Goal: Task Accomplishment & Management: Manage account settings

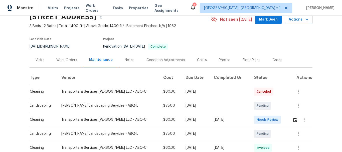
scroll to position [50, 0]
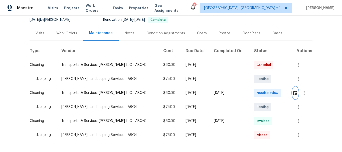
click at [294, 94] on img "button" at bounding box center [295, 93] width 4 height 5
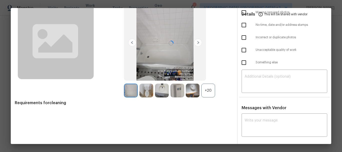
scroll to position [34, 0]
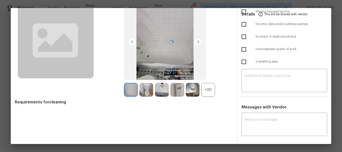
click at [260, 80] on div at bounding box center [171, 42] width 320 height 136
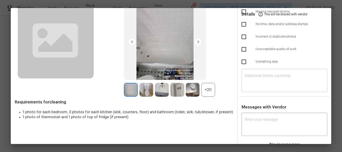
click at [261, 78] on textarea at bounding box center [285, 81] width 80 height 14
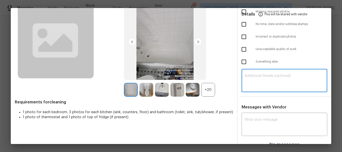
paste textarea "Maintenance Audit Team: Hello! Unfortunately, this cleaning visit completed on …"
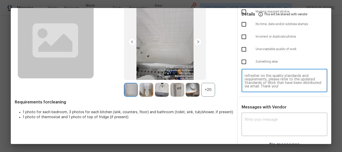
scroll to position [41, 0]
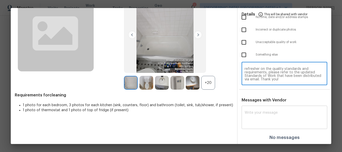
type textarea "Maintenance Audit Team: Hello! Unfortunately, this cleaning visit completed on …"
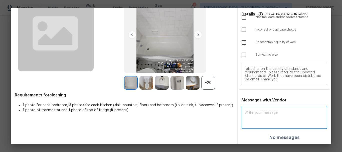
click at [254, 113] on textarea at bounding box center [285, 118] width 80 height 14
paste textarea "Maintenance Audit Team: Hello! Unfortunately, this cleaning visit completed on …"
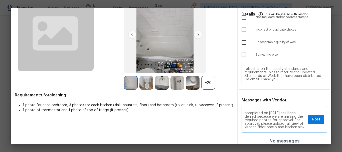
scroll to position [0, 0]
type textarea "Maintenance Audit Team: Hello! Unfortunately, this cleaning visit completed on …"
click at [312, 120] on span "Post" at bounding box center [316, 119] width 8 height 6
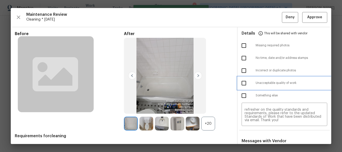
click at [248, 81] on div at bounding box center [249, 83] width 14 height 11
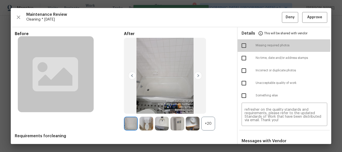
click at [241, 45] on input "checkbox" at bounding box center [244, 45] width 11 height 11
checkbox input "true"
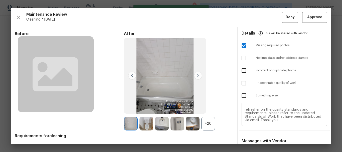
click at [243, 82] on input "checkbox" at bounding box center [244, 83] width 11 height 11
checkbox input "true"
click at [286, 20] on span "Deny" at bounding box center [290, 17] width 9 height 6
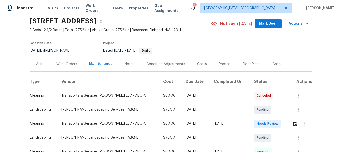
scroll to position [50, 0]
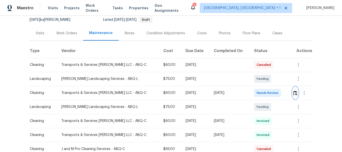
click at [293, 94] on img "button" at bounding box center [295, 93] width 4 height 5
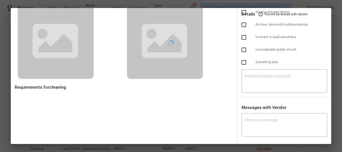
scroll to position [34, 0]
drag, startPoint x: 263, startPoint y: 79, endPoint x: 263, endPoint y: 77, distance: 2.5
click at [263, 79] on div at bounding box center [171, 42] width 320 height 136
click at [263, 76] on div at bounding box center [171, 42] width 320 height 136
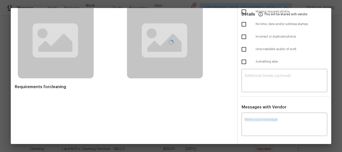
click at [263, 76] on div at bounding box center [171, 42] width 320 height 136
click at [259, 76] on div at bounding box center [171, 42] width 320 height 136
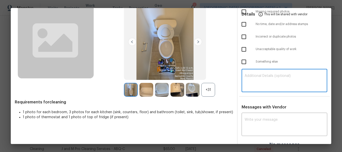
click at [259, 76] on textarea at bounding box center [285, 81] width 80 height 14
paste textarea "Maintenance Audit Team: Hello! Unfortunately, this cleaning visit completed on …"
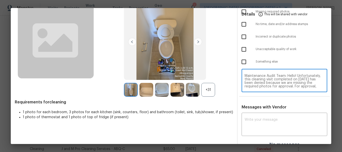
scroll to position [49, 0]
type textarea "Maintenance Audit Team: Hello! Unfortunately, this cleaning visit completed on …"
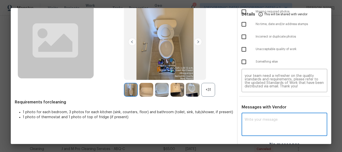
click at [254, 118] on textarea at bounding box center [285, 125] width 80 height 14
paste textarea "Maintenance Audit Team: Hello! Unfortunately, this cleaning visit completed on …"
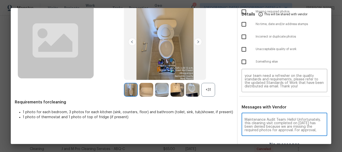
scroll to position [67, 0]
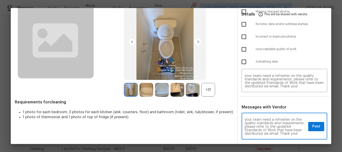
type textarea "Maintenance Audit Team: Hello! Unfortunately, this cleaning visit completed on …"
click at [240, 47] on input "checkbox" at bounding box center [244, 49] width 11 height 11
checkbox input "true"
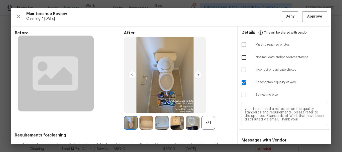
scroll to position [0, 0]
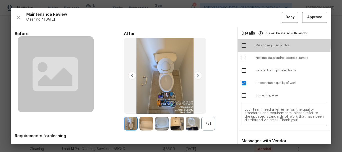
click at [241, 44] on input "checkbox" at bounding box center [244, 45] width 11 height 11
checkbox input "true"
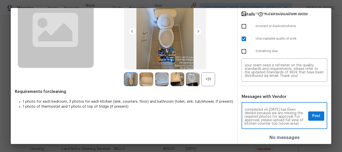
scroll to position [17, 0]
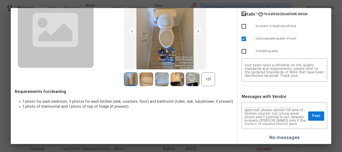
click at [238, 62] on div "Maintenance Audit Team: Hello! Unfortunately, this cleaning visit completed on …" at bounding box center [285, 71] width 94 height 22
click at [312, 115] on span "Post" at bounding box center [316, 116] width 8 height 6
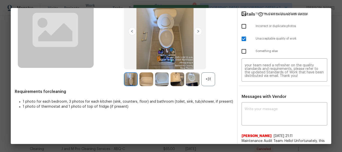
scroll to position [0, 0]
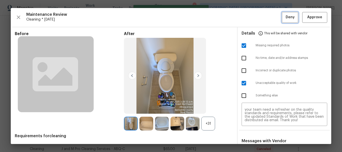
click at [286, 18] on span "Deny" at bounding box center [290, 17] width 9 height 6
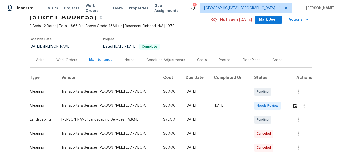
scroll to position [50, 0]
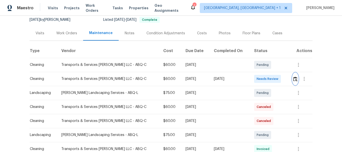
click at [293, 80] on img "button" at bounding box center [295, 79] width 4 height 5
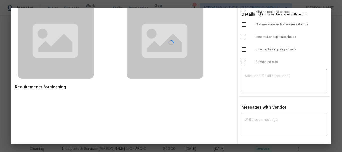
scroll to position [34, 0]
click at [252, 76] on div at bounding box center [171, 42] width 320 height 136
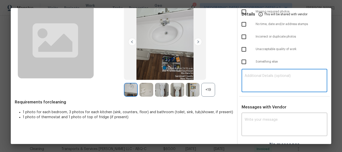
click at [252, 76] on textarea at bounding box center [285, 81] width 80 height 14
paste textarea "Maintenance Audit Team: Hello! After further review, the visit has been approve…"
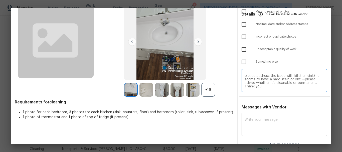
scroll to position [41, 0]
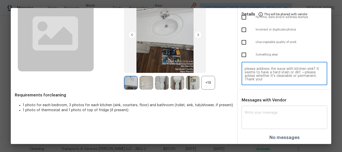
type textarea "Maintenance Audit Team: Hello! After further review, the visit has been approve…"
click at [253, 112] on textarea at bounding box center [285, 118] width 80 height 14
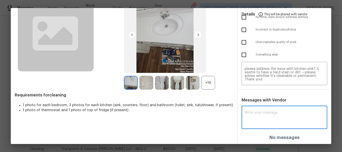
paste textarea "Maintenance Audit Team: Hello! After further review, the visit has been approve…"
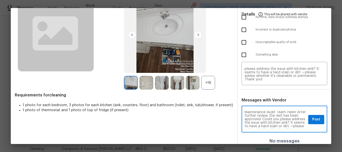
scroll to position [0, 0]
type textarea "Maintenance Audit Team: Hello! After further review, the visit has been approve…"
click at [276, 75] on textarea "Maintenance Audit Team: Hello! After further review, the visit has been approve…" at bounding box center [285, 74] width 80 height 14
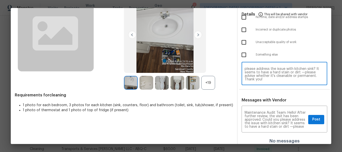
click at [276, 75] on textarea "Maintenance Audit Team: Hello! After further review, the visit has been approve…" at bounding box center [285, 74] width 80 height 14
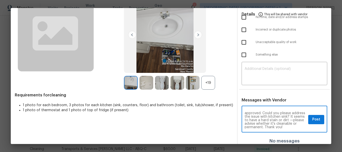
scroll to position [10, 0]
click at [312, 117] on span "Post" at bounding box center [316, 119] width 8 height 6
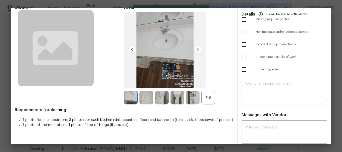
scroll to position [0, 0]
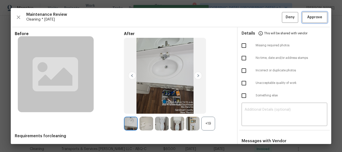
click at [313, 18] on span "Approve" at bounding box center [314, 17] width 15 height 6
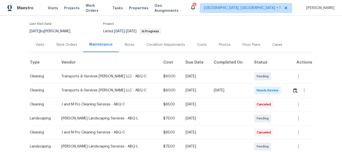
scroll to position [39, 0]
click at [293, 90] on img "button" at bounding box center [295, 90] width 4 height 5
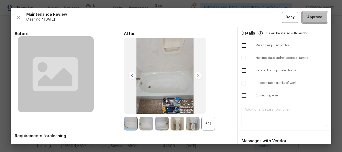
click at [313, 18] on span "Approve" at bounding box center [314, 17] width 15 height 6
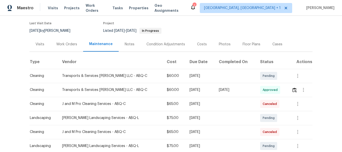
drag, startPoint x: 183, startPoint y: 90, endPoint x: 241, endPoint y: 82, distance: 58.1
click at [229, 103] on td at bounding box center [235, 104] width 41 height 14
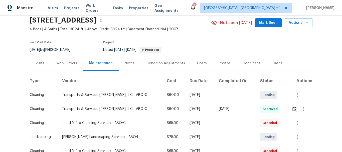
scroll to position [0, 0]
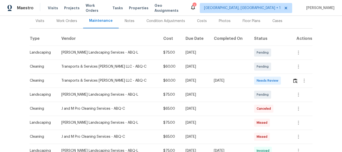
scroll to position [64, 0]
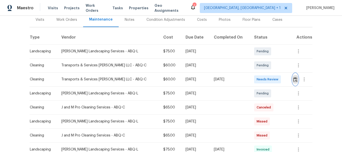
click at [292, 77] on button "button" at bounding box center [295, 79] width 6 height 12
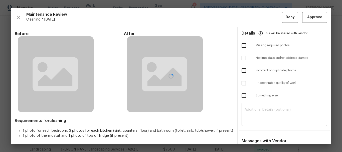
click at [253, 109] on div at bounding box center [171, 76] width 320 height 136
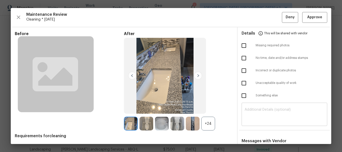
click at [254, 120] on textarea at bounding box center [285, 115] width 80 height 14
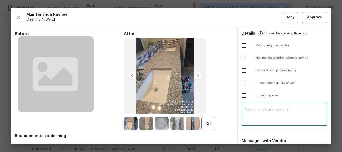
paste textarea "Maintenance Audit Team: Hello! Unfortunately, this cleaning visit completed on …"
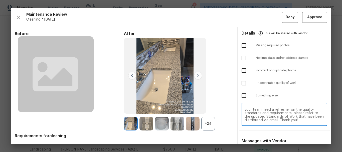
scroll to position [41, 0]
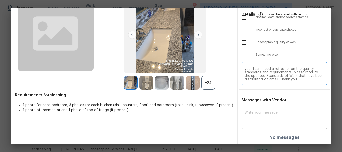
type textarea "Maintenance Audit Team: Hello! Unfortunately, this cleaning visit completed on …"
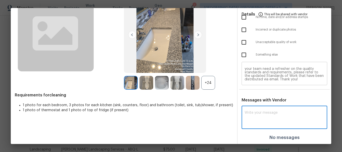
click at [254, 120] on textarea at bounding box center [285, 118] width 80 height 14
paste textarea "Maintenance Audit Team: Hello! Unfortunately, this cleaning visit completed on …"
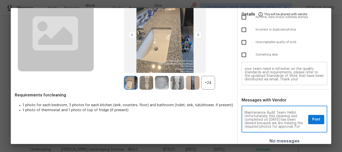
scroll to position [63, 0]
type textarea "Maintenance Audit Team: Hello! Unfortunately, this cleaning visit completed on …"
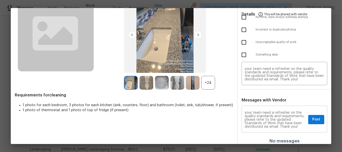
drag, startPoint x: 302, startPoint y: 115, endPoint x: 299, endPoint y: 112, distance: 4.1
click at [299, 112] on div "Maintenance Audit Team: Hello! Unfortunately, this cleaning visit completed on …" at bounding box center [285, 120] width 86 height 26
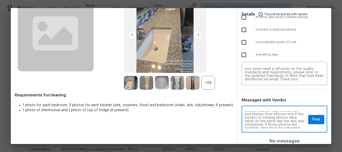
scroll to position [13, 0]
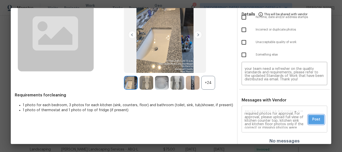
click at [318, 121] on button "Post" at bounding box center [316, 119] width 16 height 9
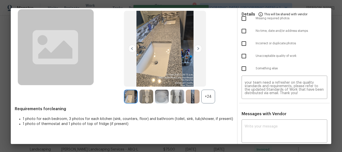
scroll to position [0, 0]
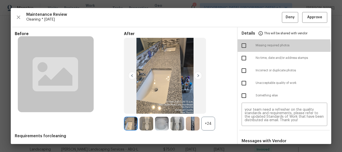
click at [245, 47] on input "checkbox" at bounding box center [244, 45] width 11 height 11
checkbox input "true"
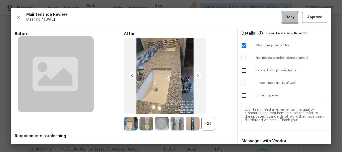
click at [282, 19] on button "Deny" at bounding box center [290, 17] width 16 height 11
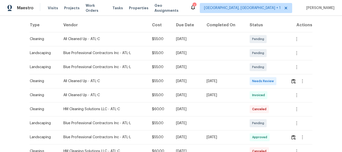
scroll to position [100, 0]
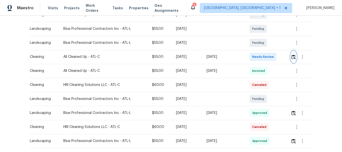
click at [294, 57] on img "button" at bounding box center [293, 57] width 4 height 5
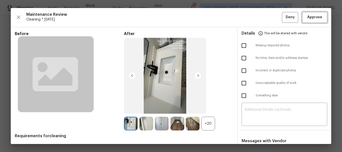
click at [315, 17] on span "Approve" at bounding box center [314, 17] width 15 height 6
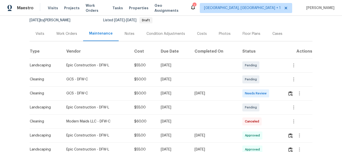
scroll to position [50, 0]
click at [291, 90] on button "button" at bounding box center [291, 93] width 6 height 12
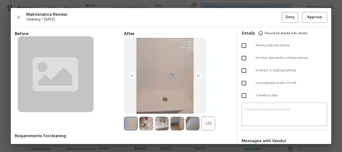
click at [302, 13] on div at bounding box center [171, 76] width 320 height 136
click at [307, 17] on span "Approve" at bounding box center [314, 17] width 15 height 6
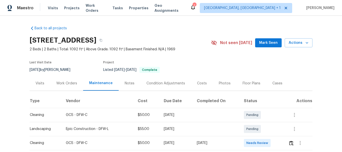
scroll to position [25, 0]
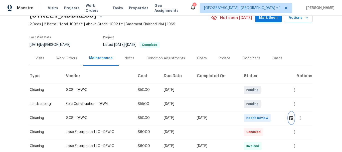
click at [289, 118] on img "button" at bounding box center [291, 118] width 4 height 5
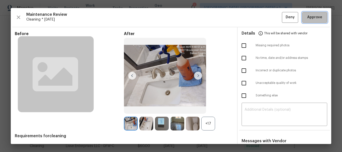
click at [308, 18] on span "Approve" at bounding box center [314, 17] width 15 height 6
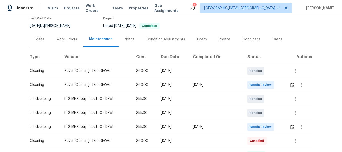
scroll to position [100, 0]
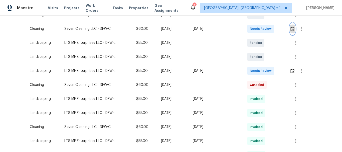
click at [290, 25] on button "button" at bounding box center [293, 29] width 6 height 12
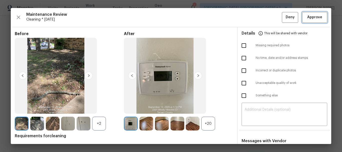
click at [311, 18] on span "Approve" at bounding box center [314, 17] width 15 height 6
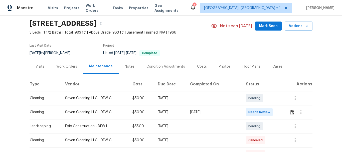
scroll to position [25, 0]
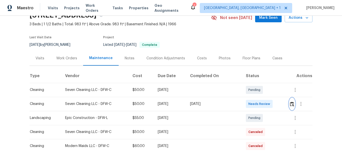
click at [290, 102] on img "button" at bounding box center [292, 104] width 4 height 5
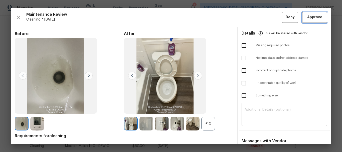
click at [315, 19] on span "Approve" at bounding box center [314, 17] width 15 height 6
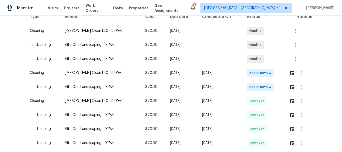
scroll to position [100, 0]
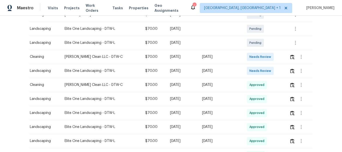
click at [292, 63] on div at bounding box center [300, 57] width 23 height 12
click at [292, 59] on button "button" at bounding box center [292, 57] width 6 height 12
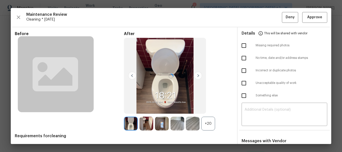
click at [315, 15] on div at bounding box center [171, 76] width 320 height 136
click at [314, 19] on span "Approve" at bounding box center [314, 17] width 15 height 6
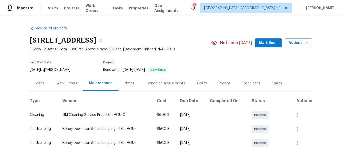
scroll to position [75, 0]
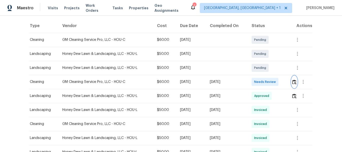
click at [292, 83] on img "button" at bounding box center [294, 82] width 4 height 5
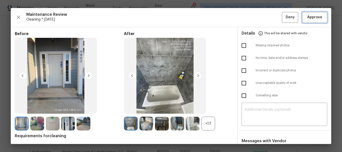
click at [309, 16] on span "Approve" at bounding box center [314, 17] width 15 height 6
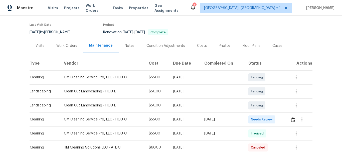
scroll to position [75, 0]
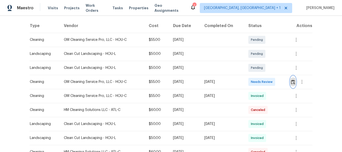
click at [291, 78] on button "button" at bounding box center [293, 82] width 6 height 12
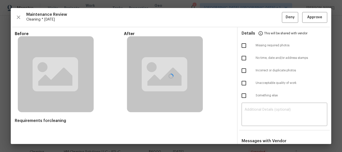
click at [310, 16] on div at bounding box center [171, 76] width 320 height 136
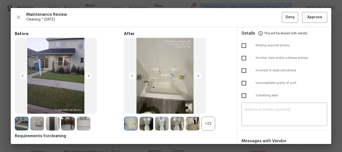
click at [310, 16] on div at bounding box center [171, 76] width 320 height 136
click at [310, 16] on span "Approve" at bounding box center [314, 17] width 15 height 6
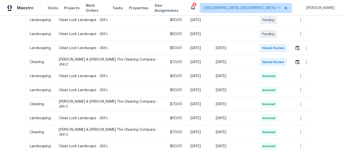
scroll to position [116, 0]
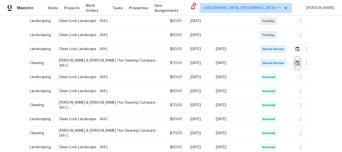
click at [296, 57] on button "button" at bounding box center [298, 63] width 6 height 12
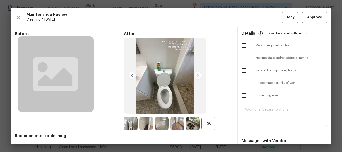
scroll to position [14, 0]
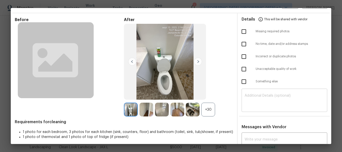
click at [260, 105] on textarea at bounding box center [285, 101] width 80 height 14
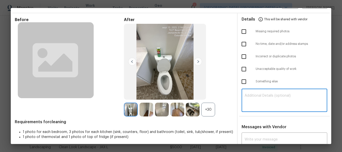
paste textarea "Maintenance Audit Team: Hello! Unfortunately, this cleaning visit completed on …"
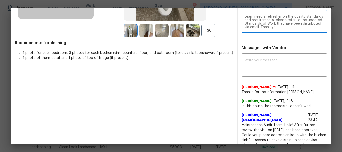
scroll to position [94, 0]
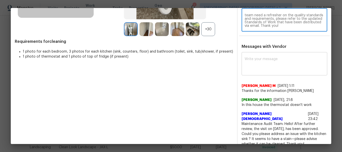
type textarea "Maintenance Audit Team: Hello! Unfortunately, this cleaning visit completed on …"
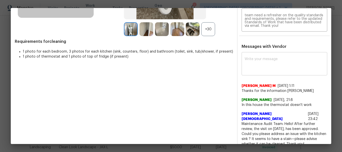
click at [264, 74] on div "x ​" at bounding box center [285, 64] width 86 height 22
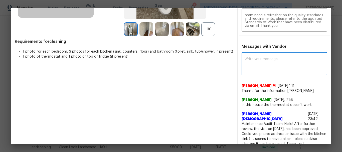
paste textarea "Maintenance Audit Team: Hello! Unfortunately, this cleaning visit completed on …"
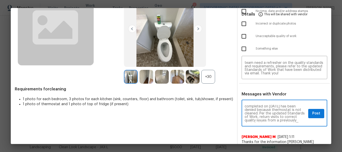
scroll to position [0, 0]
type textarea "Maintenance Audit Team: Hello! Unfortunately, this cleaning visit completed on …"
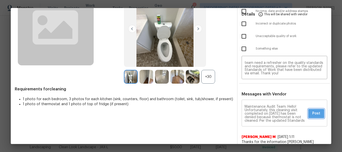
click at [312, 112] on span "Post" at bounding box center [316, 113] width 8 height 6
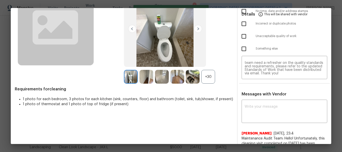
click at [243, 36] on input "checkbox" at bounding box center [244, 36] width 11 height 11
checkbox input "true"
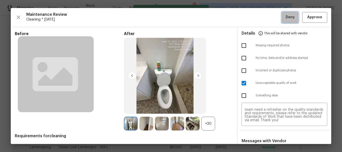
click at [288, 18] on span "Deny" at bounding box center [290, 17] width 9 height 6
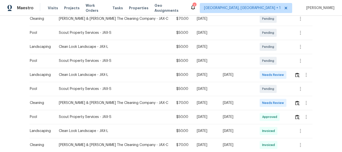
scroll to position [114, 0]
click at [295, 100] on img "button" at bounding box center [297, 102] width 4 height 5
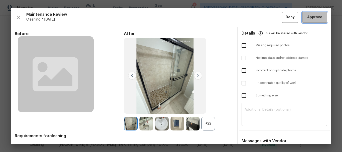
click at [307, 16] on span "Approve" at bounding box center [314, 17] width 15 height 6
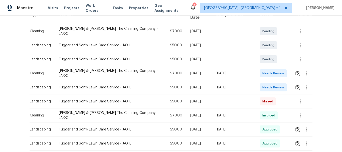
scroll to position [100, 0]
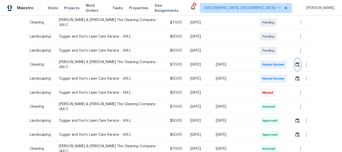
click at [297, 62] on img "button" at bounding box center [297, 64] width 4 height 5
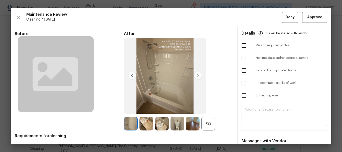
click at [315, 10] on div "Maintenance Review Cleaning * Fri, Sep 12 Deny Approve Before After +33 Require…" at bounding box center [171, 76] width 320 height 136
click at [315, 17] on span "Approve" at bounding box center [314, 17] width 15 height 6
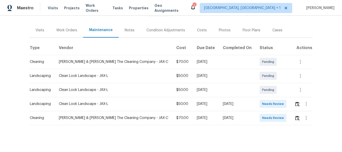
scroll to position [60, 0]
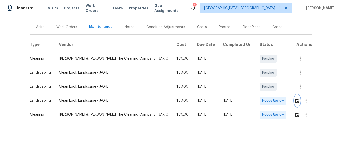
click at [295, 98] on img "button" at bounding box center [297, 100] width 4 height 5
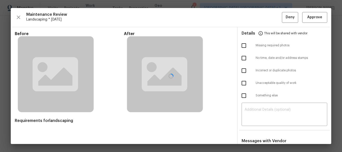
click at [292, 112] on div at bounding box center [171, 76] width 320 height 136
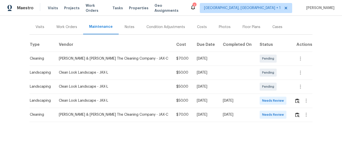
click at [294, 114] on div at bounding box center [303, 115] width 18 height 12
click at [300, 110] on button "button" at bounding box center [306, 115] width 12 height 12
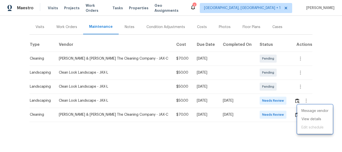
click at [294, 111] on div at bounding box center [171, 76] width 342 height 152
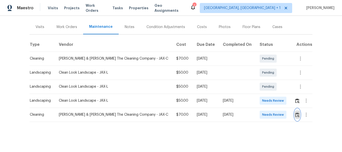
click at [295, 112] on img "button" at bounding box center [297, 114] width 4 height 5
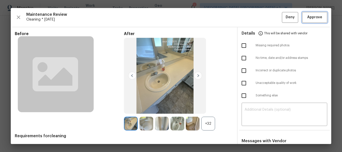
click at [313, 18] on span "Approve" at bounding box center [314, 17] width 15 height 6
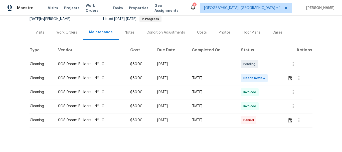
scroll to position [60, 0]
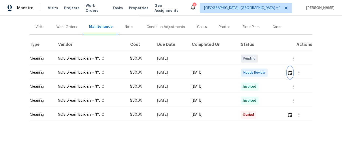
click at [289, 70] on img "button" at bounding box center [290, 72] width 4 height 5
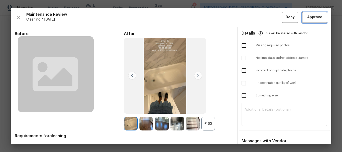
click at [315, 17] on span "Approve" at bounding box center [314, 17] width 15 height 6
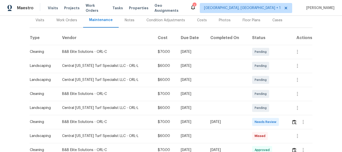
scroll to position [75, 0]
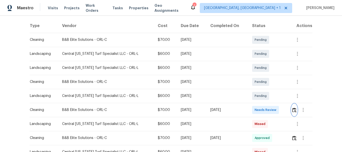
click at [292, 108] on img "button" at bounding box center [294, 110] width 4 height 5
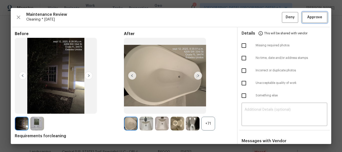
click at [319, 16] on span "Approve" at bounding box center [314, 17] width 17 height 6
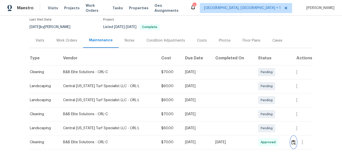
scroll to position [0, 0]
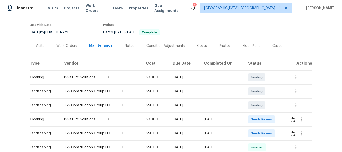
scroll to position [75, 0]
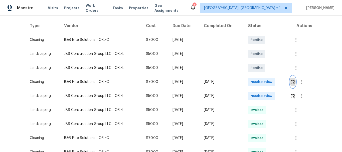
click at [292, 82] on img "button" at bounding box center [293, 82] width 4 height 5
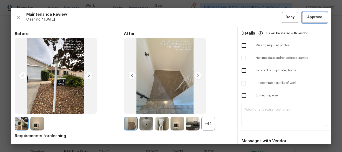
click at [313, 16] on span "Approve" at bounding box center [314, 17] width 15 height 6
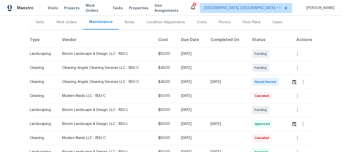
scroll to position [75, 0]
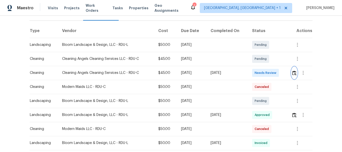
click at [296, 67] on button "button" at bounding box center [294, 73] width 6 height 12
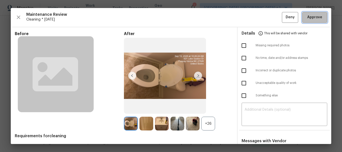
click at [311, 15] on span "Approve" at bounding box center [314, 17] width 15 height 6
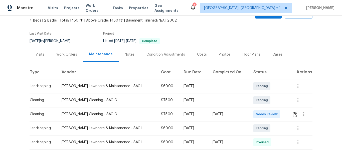
scroll to position [50, 0]
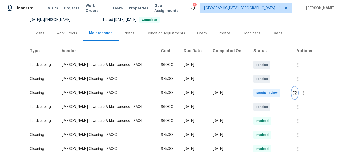
click at [293, 92] on img "button" at bounding box center [295, 93] width 4 height 5
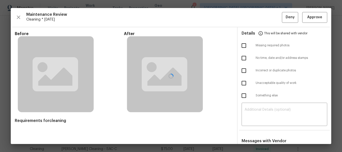
click at [304, 17] on div at bounding box center [171, 76] width 320 height 136
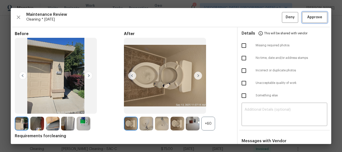
click at [307, 17] on span "Approve" at bounding box center [314, 17] width 15 height 6
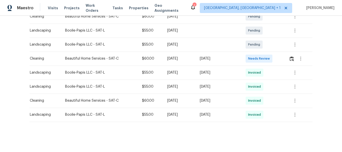
scroll to position [102, 0]
click at [293, 56] on img "button" at bounding box center [292, 58] width 4 height 5
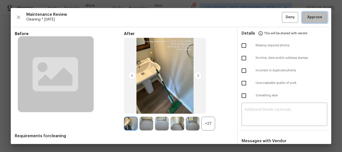
click at [314, 15] on span "Approve" at bounding box center [314, 17] width 15 height 6
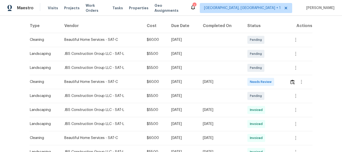
scroll to position [100, 0]
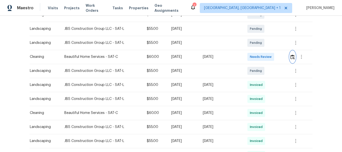
click at [290, 54] on button "button" at bounding box center [293, 57] width 6 height 12
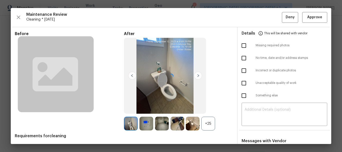
click at [303, 21] on div at bounding box center [171, 76] width 320 height 136
click at [309, 17] on div at bounding box center [171, 76] width 320 height 136
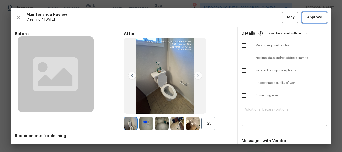
click at [309, 17] on span "Approve" at bounding box center [314, 17] width 15 height 6
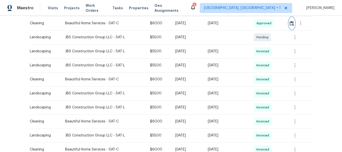
scroll to position [125, 0]
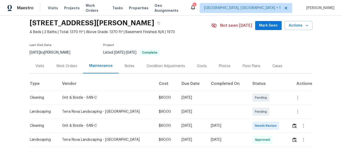
scroll to position [46, 0]
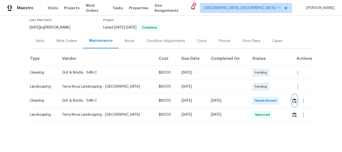
click at [292, 98] on img "button" at bounding box center [294, 100] width 4 height 5
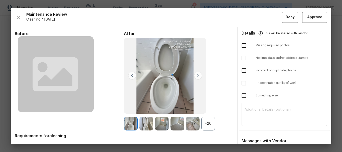
click at [250, 109] on div at bounding box center [171, 76] width 320 height 136
click at [251, 113] on div at bounding box center [171, 76] width 320 height 136
click at [251, 110] on textarea at bounding box center [285, 115] width 80 height 14
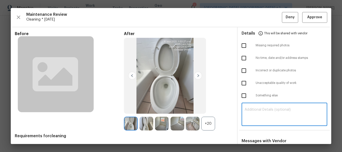
paste textarea "Maintenance Audit Team: Hello! Unfortunately, this cleaning visit completed on …"
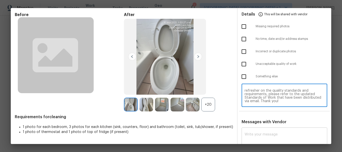
scroll to position [41, 0]
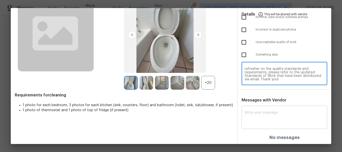
type textarea "Maintenance Audit Team: Hello! Unfortunately, this cleaning visit completed on …"
click at [252, 111] on textarea at bounding box center [285, 118] width 80 height 14
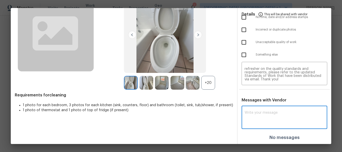
paste textarea "Maintenance Audit Team: Hello! Unfortunately, this cleaning visit completed on …"
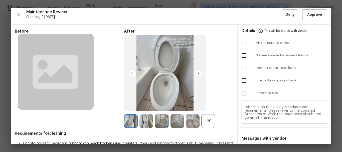
scroll to position [0, 0]
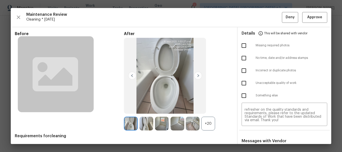
type textarea "Maintenance Audit Team: Hello! Unfortunately, this cleaning visit completed on …"
click at [240, 84] on input "checkbox" at bounding box center [244, 83] width 11 height 11
checkbox input "true"
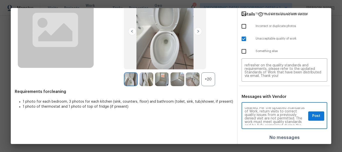
scroll to position [31, 0]
click at [312, 116] on span "Post" at bounding box center [316, 116] width 8 height 6
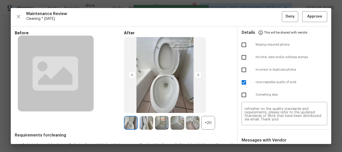
scroll to position [0, 0]
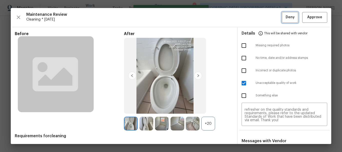
click at [287, 18] on span "Deny" at bounding box center [290, 17] width 9 height 6
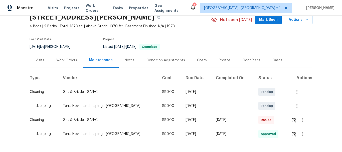
scroll to position [46, 0]
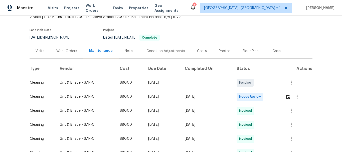
scroll to position [50, 0]
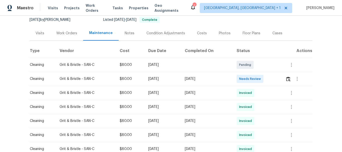
click at [282, 77] on td at bounding box center [296, 79] width 31 height 14
click at [288, 79] on img "button" at bounding box center [288, 79] width 4 height 5
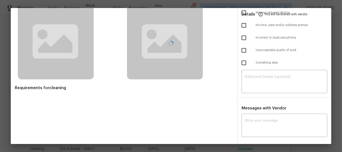
scroll to position [34, 0]
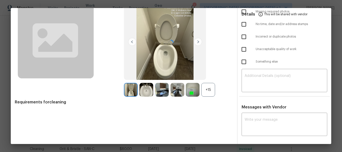
click at [263, 81] on div at bounding box center [171, 42] width 320 height 136
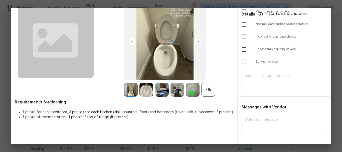
click at [265, 78] on div at bounding box center [171, 42] width 320 height 136
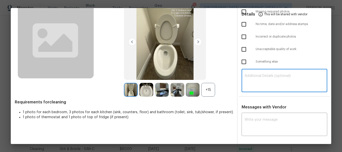
click at [265, 77] on textarea at bounding box center [285, 81] width 80 height 14
paste textarea "Maintenance Audit Team: Hello! Unfortunately, this cleaning visit completed on …"
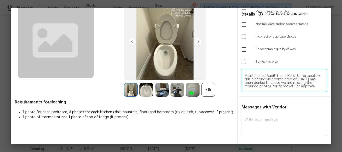
scroll to position [46, 0]
type textarea "Maintenance Audit Team: Hello! Unfortunately, this cleaning visit completed on …"
click at [255, 116] on div "x ​" at bounding box center [285, 125] width 86 height 22
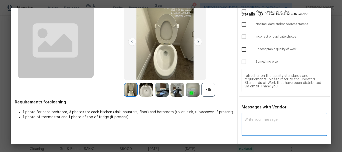
paste textarea "Maintenance Audit Team: Hello! Unfortunately, this cleaning visit completed on …"
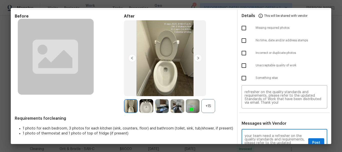
scroll to position [9, 0]
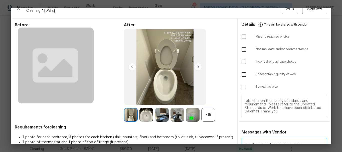
type textarea "Maintenance Audit Team: Hello! Unfortunately, this cleaning visit completed on …"
click at [243, 38] on input "checkbox" at bounding box center [244, 37] width 11 height 11
checkbox input "true"
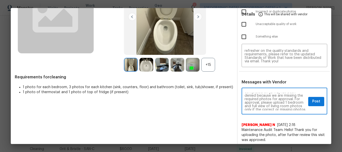
scroll to position [0, 0]
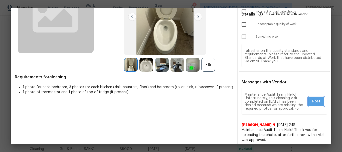
click at [313, 101] on span "Post" at bounding box center [316, 101] width 8 height 6
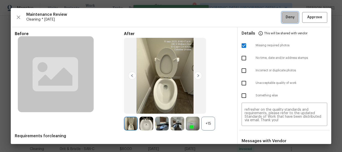
click at [286, 17] on span "Deny" at bounding box center [290, 17] width 9 height 6
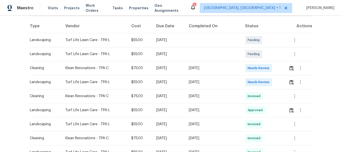
scroll to position [75, 0]
click at [290, 68] on img "button" at bounding box center [291, 68] width 4 height 5
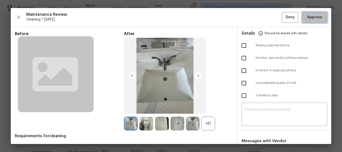
click at [307, 20] on span "Approve" at bounding box center [314, 17] width 15 height 6
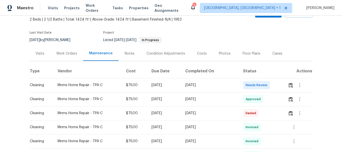
scroll to position [50, 0]
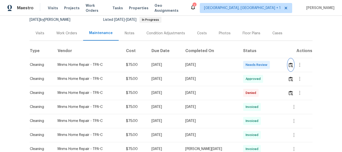
click at [289, 66] on img "button" at bounding box center [291, 65] width 4 height 5
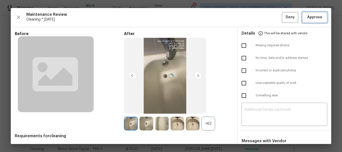
click at [308, 16] on span "Approve" at bounding box center [314, 17] width 15 height 6
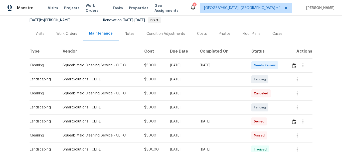
scroll to position [50, 0]
click at [294, 65] on img "button" at bounding box center [294, 65] width 4 height 5
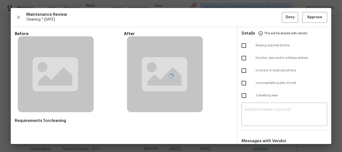
click at [318, 16] on div at bounding box center [171, 76] width 320 height 136
click at [316, 16] on div at bounding box center [171, 76] width 320 height 136
click at [316, 17] on div at bounding box center [171, 76] width 320 height 136
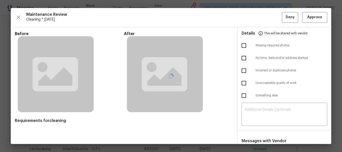
click at [315, 18] on div at bounding box center [171, 76] width 320 height 136
click at [222, 22] on div at bounding box center [171, 76] width 320 height 136
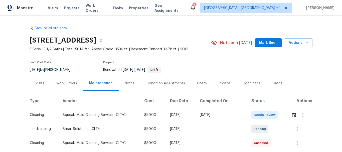
click at [216, 20] on div "Back to all projects [STREET_ADDRESS] 5 Beds | 3 1/2 Baths | Total: 5014 ft² | …" at bounding box center [171, 84] width 342 height 136
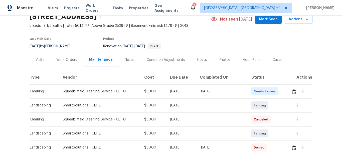
scroll to position [50, 0]
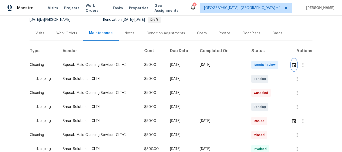
click at [292, 64] on img "button" at bounding box center [294, 65] width 4 height 5
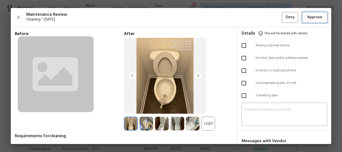
click at [306, 18] on span "Approve" at bounding box center [314, 17] width 17 height 6
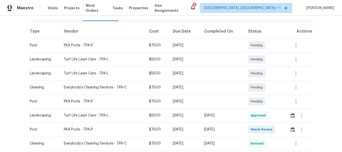
scroll to position [100, 0]
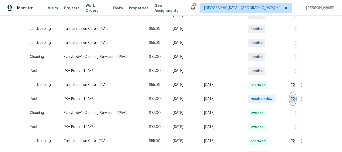
click at [293, 102] on button "button" at bounding box center [293, 99] width 6 height 12
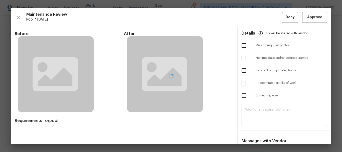
click at [317, 20] on div at bounding box center [171, 76] width 320 height 136
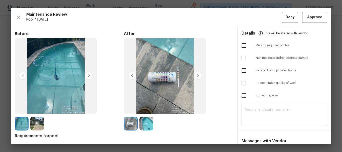
click at [315, 16] on div at bounding box center [171, 76] width 320 height 136
click at [314, 17] on span "Approve" at bounding box center [314, 17] width 15 height 6
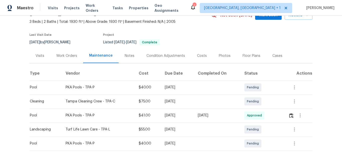
scroll to position [75, 0]
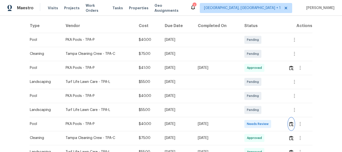
click at [291, 123] on img "button" at bounding box center [291, 124] width 4 height 5
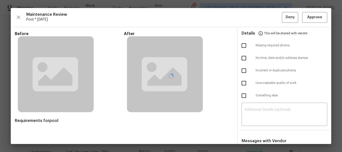
click at [306, 14] on div at bounding box center [171, 76] width 320 height 136
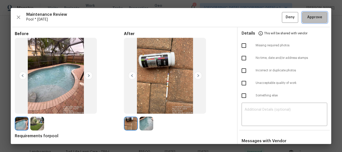
click at [307, 20] on span "Approve" at bounding box center [314, 17] width 15 height 6
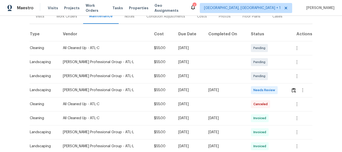
scroll to position [85, 0]
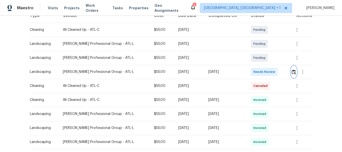
click at [292, 73] on img "button" at bounding box center [294, 72] width 4 height 5
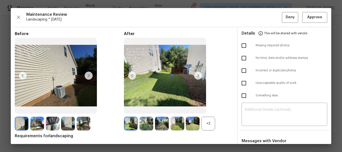
scroll to position [34, 0]
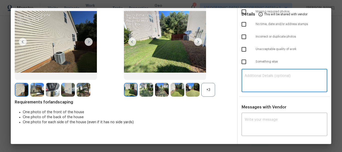
click at [263, 76] on textarea at bounding box center [285, 81] width 80 height 14
paste textarea "Maintenance Audit Team: Hello! Unfortunately, this landscaping visit completed …"
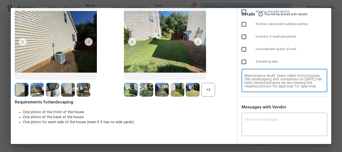
scroll to position [46, 0]
type textarea "Maintenance Audit Team: Hello! Unfortunately, this landscaping visit completed …"
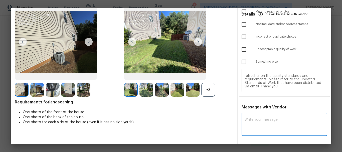
click at [259, 118] on textarea at bounding box center [285, 125] width 80 height 14
paste textarea "Maintenance Audit Team: Hello! Unfortunately, this landscaping visit completed …"
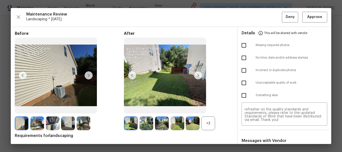
scroll to position [0, 0]
type textarea "Maintenance Audit Team: Hello! Unfortunately, this landscaping visit completed …"
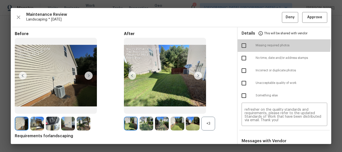
click at [239, 43] on input "checkbox" at bounding box center [244, 45] width 11 height 11
checkbox input "true"
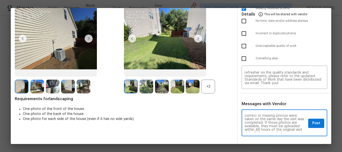
scroll to position [22, 0]
click at [312, 124] on span "Post" at bounding box center [316, 123] width 8 height 6
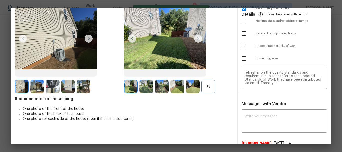
scroll to position [0, 0]
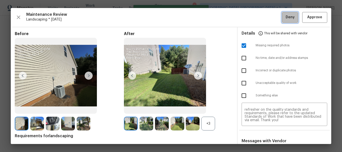
click at [286, 17] on span "Deny" at bounding box center [290, 17] width 9 height 6
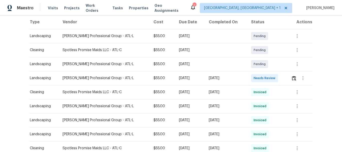
scroll to position [92, 0]
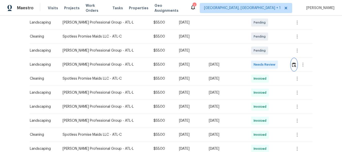
click at [292, 66] on img "button" at bounding box center [294, 64] width 4 height 5
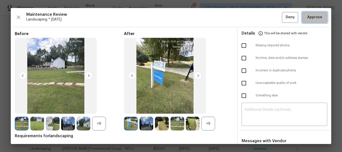
click at [311, 18] on span "Approve" at bounding box center [314, 17] width 15 height 6
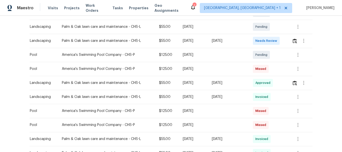
scroll to position [130, 0]
click at [293, 38] on button "button" at bounding box center [295, 41] width 6 height 12
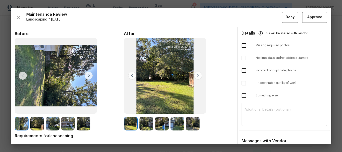
click at [310, 18] on div at bounding box center [171, 76] width 320 height 136
click at [302, 18] on button "Approve" at bounding box center [314, 17] width 25 height 11
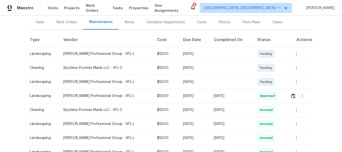
scroll to position [61, 0]
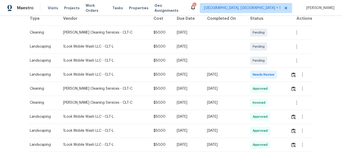
scroll to position [100, 0]
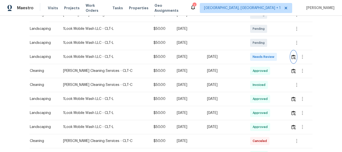
click at [294, 59] on button "button" at bounding box center [294, 57] width 6 height 12
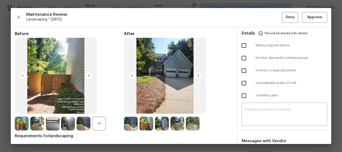
click at [312, 11] on div "Maintenance Review Landscaping * Mon, Sep 08 Deny Approve Before +1 After Requi…" at bounding box center [171, 76] width 320 height 136
click at [312, 14] on button "Approve" at bounding box center [314, 17] width 25 height 11
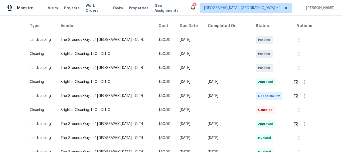
scroll to position [125, 0]
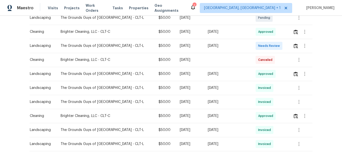
click at [293, 43] on div at bounding box center [302, 46] width 19 height 12
click at [294, 47] on img "button" at bounding box center [296, 46] width 4 height 5
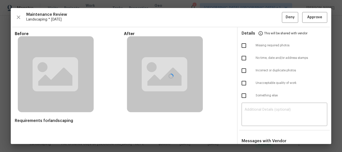
click at [317, 17] on div at bounding box center [171, 76] width 320 height 136
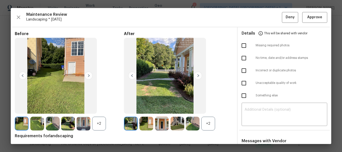
click at [224, 18] on span "Landscaping * [DATE]" at bounding box center [154, 19] width 256 height 5
click at [321, 19] on button "Approve" at bounding box center [314, 17] width 25 height 11
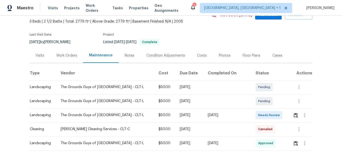
scroll to position [50, 0]
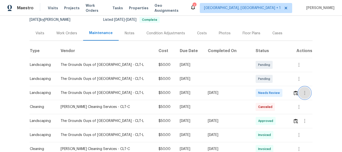
click at [299, 92] on button "button" at bounding box center [305, 93] width 12 height 12
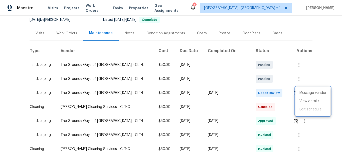
click at [293, 93] on div at bounding box center [171, 76] width 342 height 152
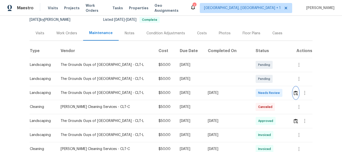
click at [293, 92] on button "button" at bounding box center [296, 93] width 6 height 12
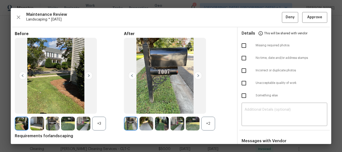
click at [306, 11] on div "Maintenance Review Landscaping * [DATE] Deny Approve Before +3 After +2 Require…" at bounding box center [171, 76] width 320 height 136
click at [307, 19] on span "Approve" at bounding box center [314, 17] width 15 height 6
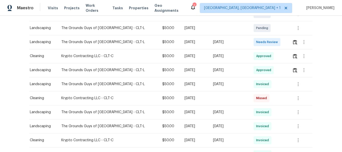
scroll to position [116, 0]
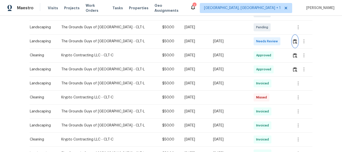
click at [294, 40] on img "button" at bounding box center [295, 41] width 4 height 5
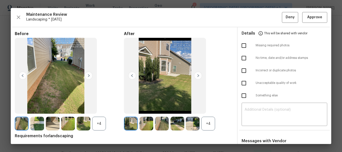
click at [253, 105] on div "​" at bounding box center [285, 115] width 86 height 22
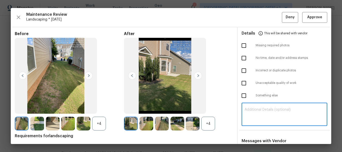
paste textarea "Maintenance Audit Team: Hello! Unfortunately, this landscaping visit completed …"
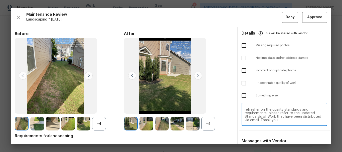
scroll to position [41, 0]
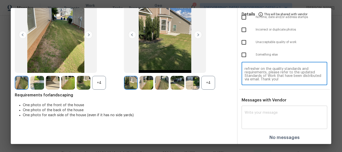
type textarea "Maintenance Audit Team: Hello! Unfortunately, this landscaping visit completed …"
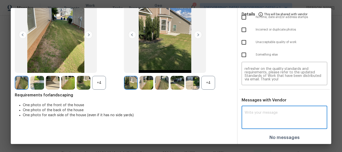
click at [251, 112] on textarea at bounding box center [285, 118] width 80 height 14
paste textarea "Maintenance Audit Team: Hello! Unfortunately, this landscaping visit completed …"
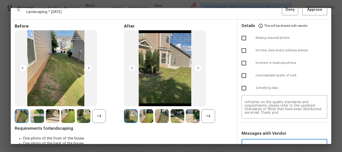
scroll to position [7, 0]
type textarea "Maintenance Audit Team: Hello! Unfortunately, this landscaping visit completed …"
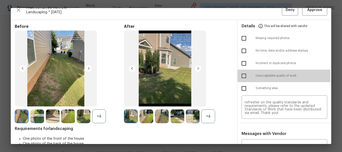
click at [239, 76] on input "checkbox" at bounding box center [244, 76] width 11 height 11
checkbox input "true"
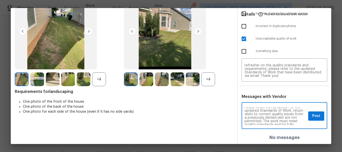
scroll to position [6, 0]
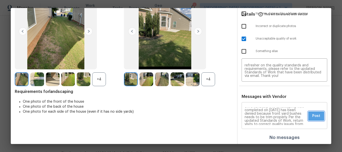
click at [313, 115] on span "Post" at bounding box center [316, 116] width 8 height 6
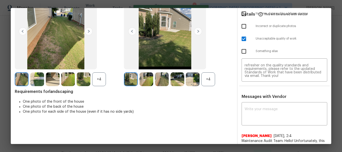
scroll to position [0, 0]
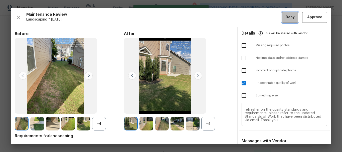
click at [286, 16] on span "Deny" at bounding box center [290, 17] width 9 height 6
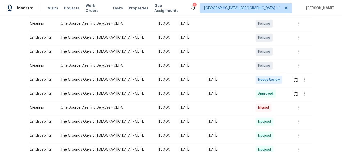
scroll to position [100, 0]
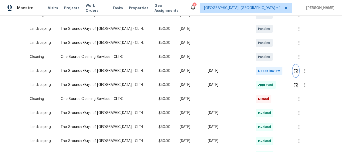
click at [294, 72] on img "button" at bounding box center [296, 71] width 4 height 5
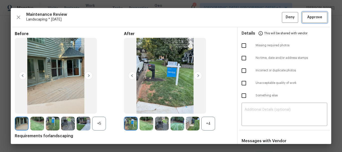
click at [308, 15] on span "Approve" at bounding box center [314, 17] width 15 height 6
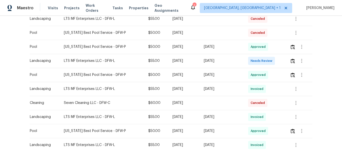
scroll to position [125, 0]
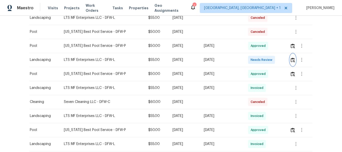
click at [290, 64] on button "button" at bounding box center [293, 60] width 6 height 12
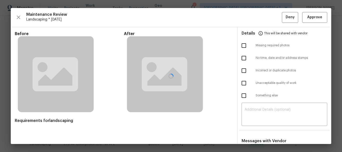
click at [312, 16] on div at bounding box center [171, 76] width 320 height 136
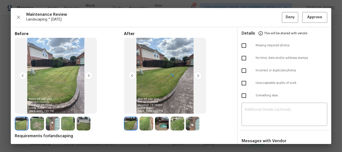
click at [312, 16] on div at bounding box center [171, 76] width 320 height 136
click at [312, 16] on span "Approve" at bounding box center [314, 17] width 15 height 6
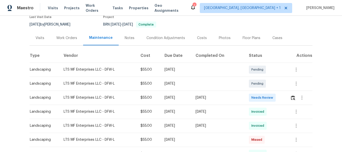
scroll to position [50, 0]
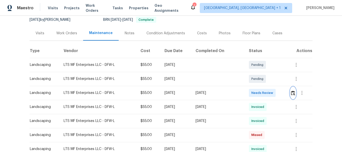
click at [291, 92] on img "button" at bounding box center [293, 93] width 4 height 5
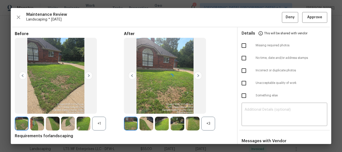
click at [311, 20] on div at bounding box center [171, 76] width 320 height 136
click at [311, 20] on span "Approve" at bounding box center [314, 17] width 15 height 6
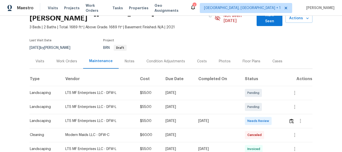
scroll to position [50, 0]
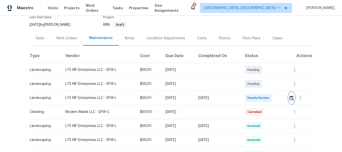
click at [293, 96] on img "button" at bounding box center [291, 98] width 4 height 5
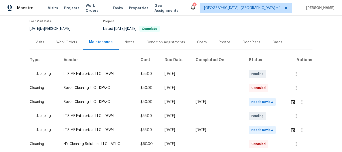
scroll to position [75, 0]
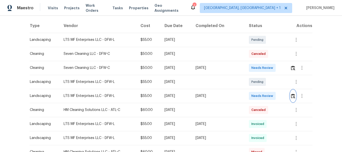
click at [293, 98] on img "button" at bounding box center [293, 96] width 4 height 5
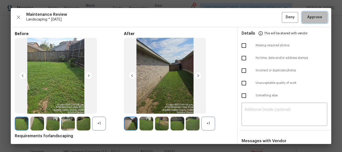
click at [311, 15] on span "Approve" at bounding box center [314, 17] width 15 height 6
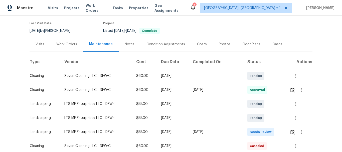
scroll to position [75, 0]
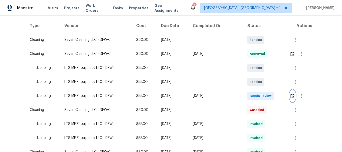
click at [290, 95] on img "button" at bounding box center [292, 96] width 4 height 5
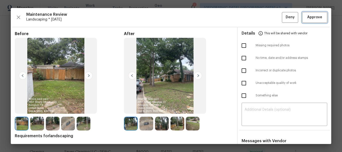
click at [318, 16] on span "Approve" at bounding box center [314, 17] width 15 height 6
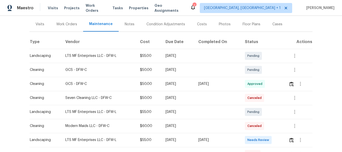
scroll to position [75, 0]
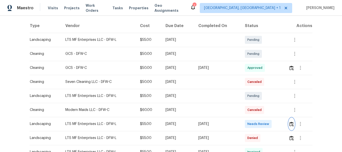
click at [291, 121] on button "button" at bounding box center [292, 124] width 6 height 12
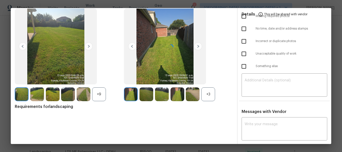
scroll to position [34, 0]
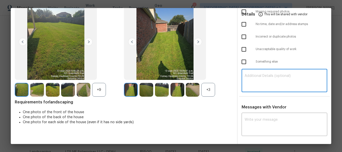
click at [267, 82] on textarea at bounding box center [285, 81] width 80 height 14
paste textarea "Maintenance Audit Team: Hello! Unfortunately, this landscaping visit completed …"
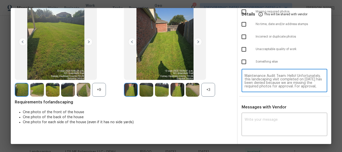
scroll to position [42, 0]
type textarea "Maintenance Audit Team: Hello! Unfortunately, this landscaping visit completed …"
click at [256, 129] on textarea at bounding box center [285, 125] width 80 height 14
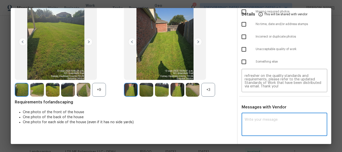
paste textarea "Maintenance Audit Team: Hello! Unfortunately, this landscaping visit completed …"
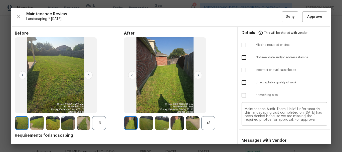
scroll to position [0, 0]
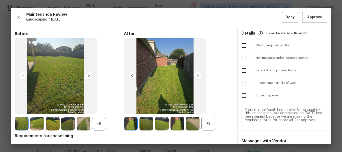
type textarea "Maintenance Audit Team: Hello! Unfortunately, this landscaping visit completed …"
click at [240, 48] on input "checkbox" at bounding box center [244, 45] width 11 height 11
checkbox input "true"
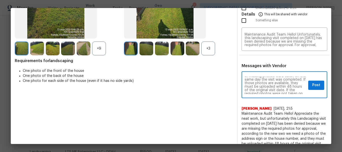
scroll to position [30, 0]
click at [308, 88] on button "Post" at bounding box center [316, 85] width 16 height 9
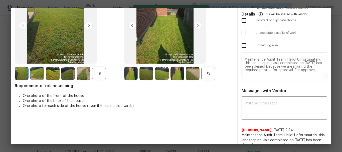
scroll to position [0, 0]
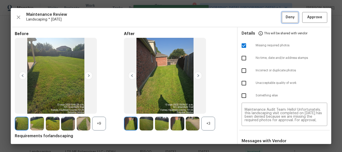
click at [282, 22] on button "Deny" at bounding box center [290, 17] width 16 height 11
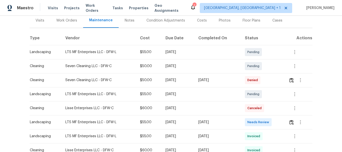
scroll to position [75, 0]
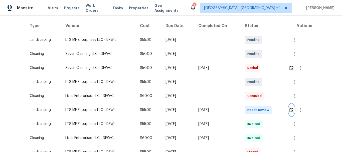
click at [290, 109] on img "button" at bounding box center [291, 110] width 4 height 5
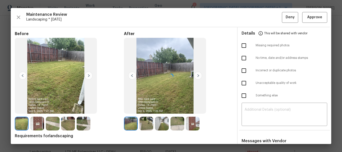
click at [308, 16] on div at bounding box center [171, 76] width 320 height 136
click at [308, 16] on span "Approve" at bounding box center [314, 17] width 15 height 6
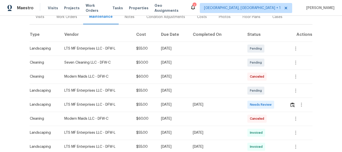
scroll to position [75, 0]
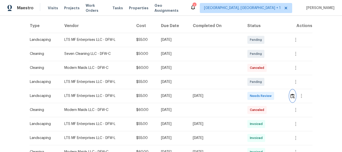
click at [293, 99] on button "button" at bounding box center [293, 96] width 6 height 12
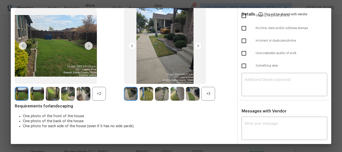
scroll to position [35, 0]
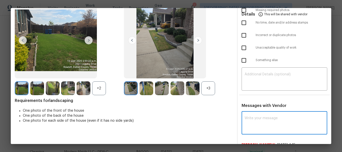
click at [258, 124] on textarea at bounding box center [285, 123] width 80 height 14
paste textarea "Maintenance Audit Team: Hello! Unfortunately, this Landscaping visit completed …"
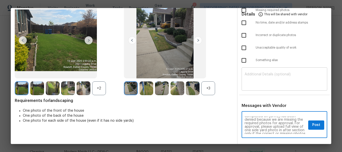
scroll to position [0, 0]
type textarea "Maintenance Audit Team: Hello! Unfortunately, this Landscaping visit completed …"
click at [264, 71] on div "​" at bounding box center [285, 80] width 86 height 22
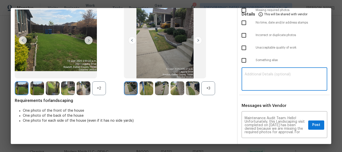
paste textarea "Maintenance Audit Team: Hello! Unfortunately, this Landscaping visit completed …"
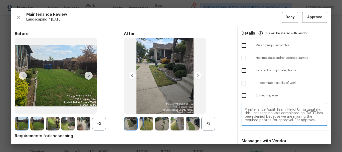
type textarea "Maintenance Audit Team: Hello! Unfortunately, this Landscaping visit completed …"
click at [244, 48] on input "checkbox" at bounding box center [244, 45] width 11 height 11
checkbox input "true"
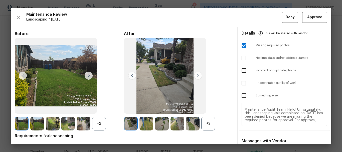
click at [272, 111] on textarea "Maintenance Audit Team: Hello! Unfortunately, this Landscaping visit completed …" at bounding box center [285, 115] width 80 height 14
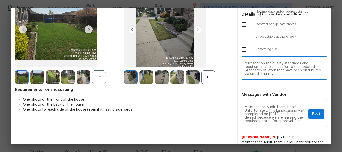
scroll to position [50, 0]
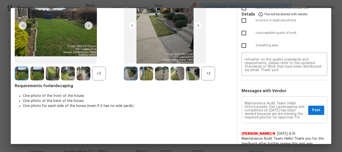
click at [273, 99] on div "Maintenance Audit Team: Hello! Unfortunately, this Landscaping visit completed …" at bounding box center [285, 111] width 86 height 26
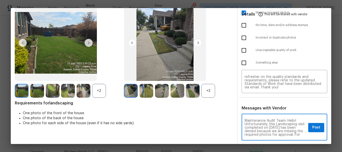
scroll to position [100, 0]
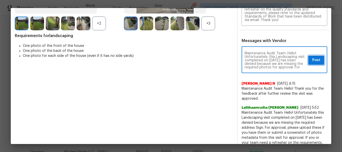
click at [311, 61] on span "Post" at bounding box center [316, 60] width 8 height 6
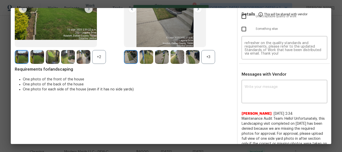
scroll to position [0, 0]
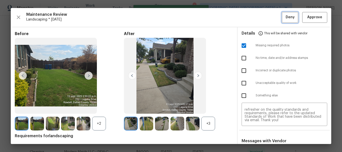
click at [282, 19] on button "Deny" at bounding box center [290, 17] width 16 height 11
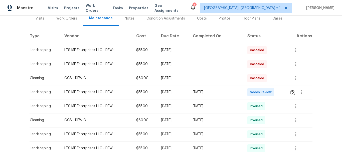
scroll to position [75, 0]
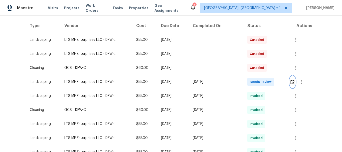
click at [293, 84] on img "button" at bounding box center [292, 82] width 4 height 5
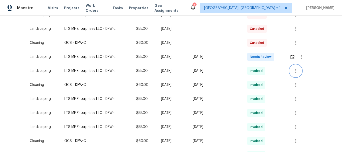
click at [299, 73] on button "button" at bounding box center [296, 71] width 12 height 12
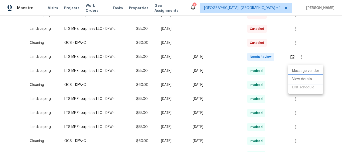
click at [299, 80] on li "View details" at bounding box center [305, 79] width 35 height 8
click at [293, 57] on div at bounding box center [171, 76] width 342 height 152
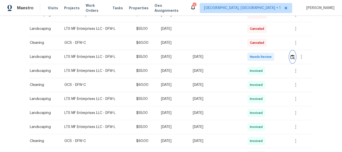
click at [292, 59] on img "button" at bounding box center [292, 57] width 4 height 5
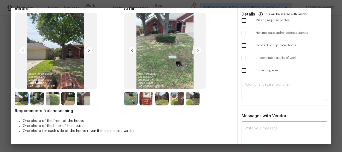
scroll to position [0, 0]
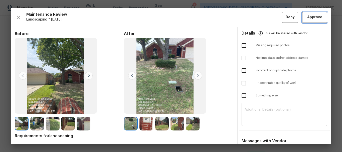
click at [309, 15] on span "Approve" at bounding box center [314, 17] width 15 height 6
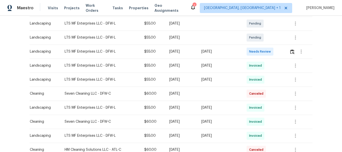
scroll to position [100, 0]
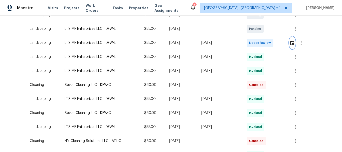
click at [291, 45] on img "button" at bounding box center [292, 43] width 4 height 5
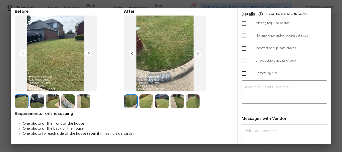
scroll to position [0, 0]
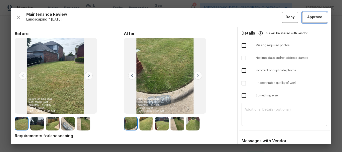
click at [321, 17] on button "Approve" at bounding box center [314, 17] width 25 height 11
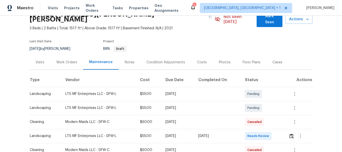
scroll to position [50, 0]
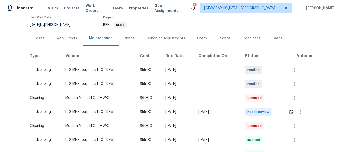
click at [288, 105] on td at bounding box center [299, 112] width 28 height 14
click at [290, 110] on img "button" at bounding box center [291, 112] width 4 height 5
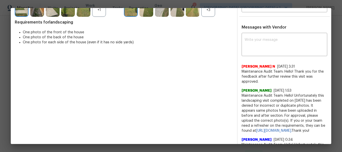
scroll to position [109, 0]
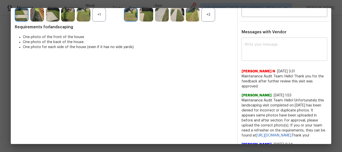
click at [256, 44] on textarea at bounding box center [285, 50] width 80 height 14
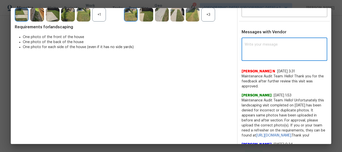
type textarea "V"
paste textarea "Maintenance Audit Team: Hello! Unfortunately, this Landscaping visit completed …"
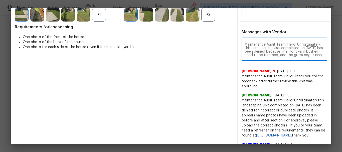
scroll to position [60, 0]
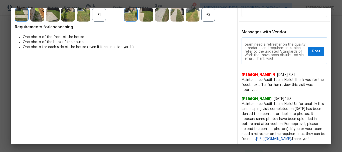
click at [259, 52] on textarea "Maintenance Audit Team: Hello! Unfortunately, this Landscaping visit completed …" at bounding box center [276, 52] width 62 height 18
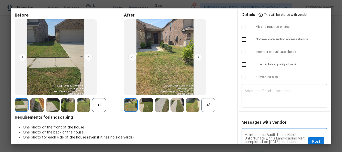
scroll to position [0, 0]
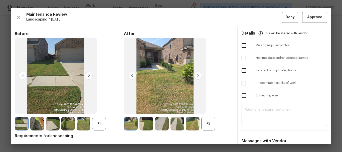
type textarea "Maintenance Audit Team: Hello! Unfortunately, this Landscaping visit completed …"
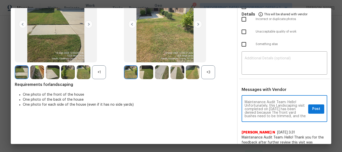
scroll to position [25, 0]
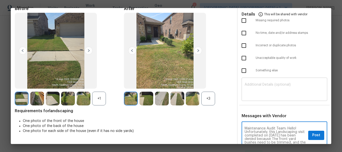
click at [269, 91] on textarea at bounding box center [285, 90] width 80 height 14
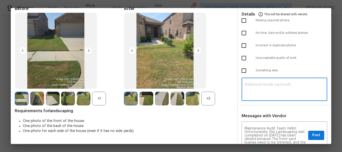
type textarea "V"
paste textarea "Maintenance Audit Team: Hello! Unfortunately, this Landscaping visit completed …"
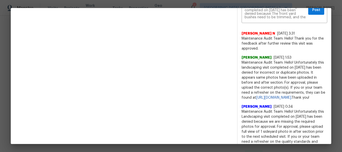
scroll to position [75, 0]
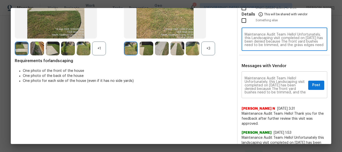
type textarea "Maintenance Audit Team: Hello! Unfortunately, this Landscaping visit completed …"
click at [312, 88] on span "Post" at bounding box center [316, 85] width 8 height 6
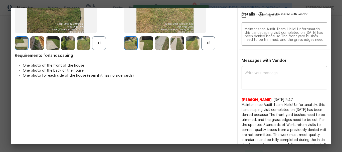
scroll to position [0, 0]
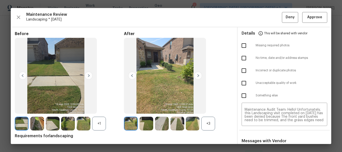
click at [240, 81] on input "checkbox" at bounding box center [244, 83] width 11 height 11
checkbox input "true"
click at [286, 18] on span "Deny" at bounding box center [290, 17] width 9 height 6
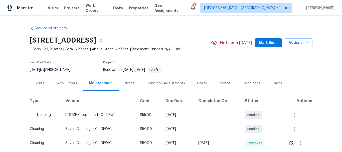
scroll to position [100, 0]
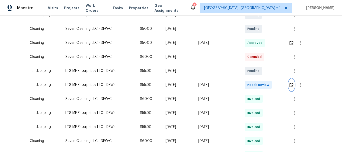
click at [293, 86] on img "button" at bounding box center [291, 85] width 4 height 5
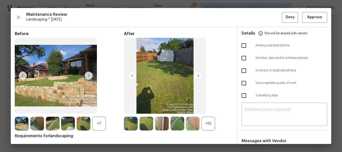
click at [207, 121] on div "+10" at bounding box center [208, 124] width 14 height 14
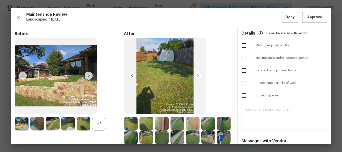
click at [97, 123] on div "+7" at bounding box center [99, 124] width 14 height 14
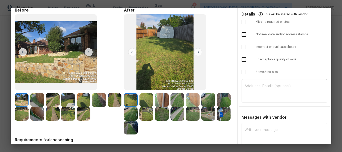
scroll to position [0, 0]
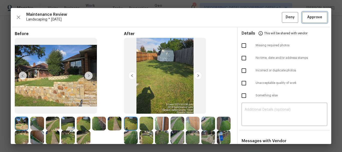
click at [318, 19] on span "Approve" at bounding box center [314, 17] width 17 height 6
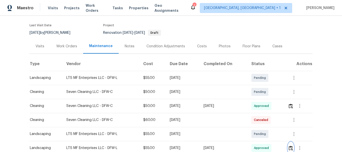
scroll to position [25, 0]
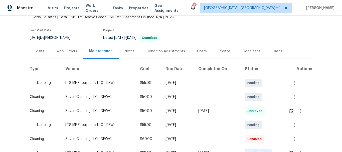
scroll to position [75, 0]
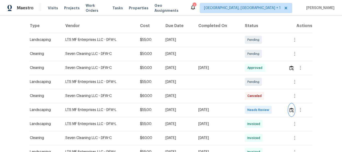
click at [292, 111] on img "button" at bounding box center [291, 110] width 4 height 5
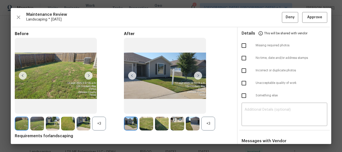
click at [226, 117] on div "+3" at bounding box center [178, 124] width 109 height 14
click at [323, 18] on button "Approve" at bounding box center [314, 17] width 25 height 11
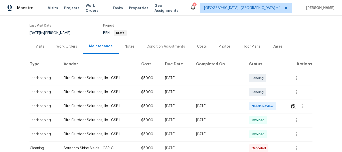
scroll to position [75, 0]
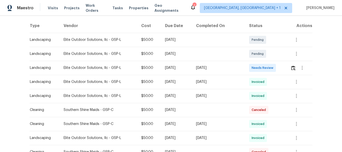
click at [294, 64] on div at bounding box center [301, 68] width 22 height 12
click at [292, 68] on img "button" at bounding box center [293, 68] width 4 height 5
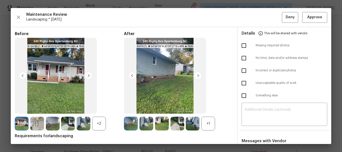
scroll to position [25, 0]
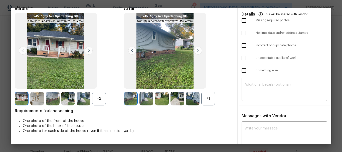
click at [88, 51] on img at bounding box center [89, 51] width 8 height 8
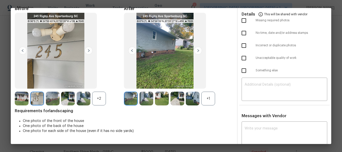
click at [88, 50] on img at bounding box center [89, 51] width 8 height 8
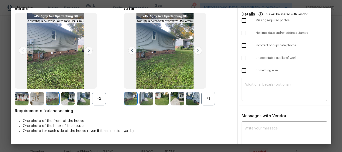
click at [88, 50] on img at bounding box center [89, 51] width 8 height 8
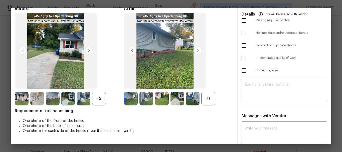
click at [89, 50] on img at bounding box center [89, 51] width 8 height 8
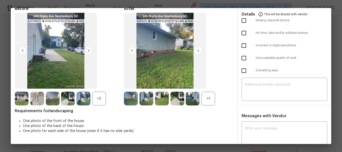
click at [201, 51] on img at bounding box center [165, 51] width 82 height 76
click at [209, 93] on div "+1" at bounding box center [208, 99] width 14 height 14
click at [196, 49] on img at bounding box center [198, 51] width 8 height 8
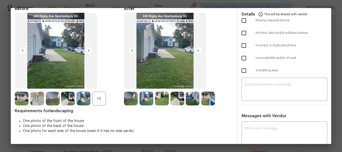
click at [196, 49] on img at bounding box center [198, 51] width 8 height 8
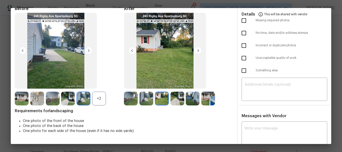
click at [196, 48] on img at bounding box center [198, 51] width 8 height 8
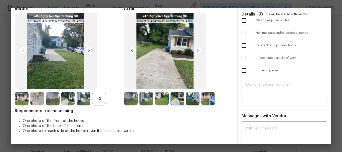
click at [196, 48] on img at bounding box center [198, 51] width 8 height 8
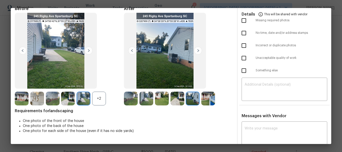
click at [196, 48] on img at bounding box center [198, 51] width 8 height 8
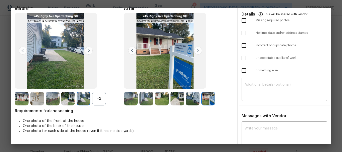
scroll to position [0, 0]
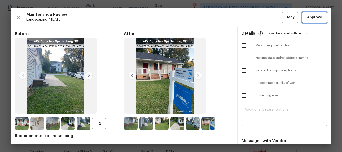
click at [315, 20] on span "Approve" at bounding box center [314, 17] width 15 height 6
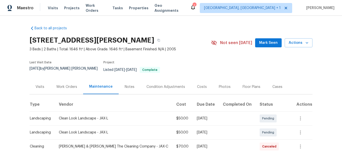
scroll to position [75, 0]
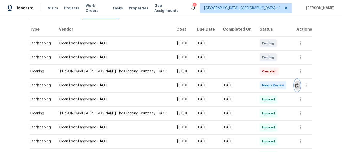
click at [294, 79] on button "button" at bounding box center [297, 85] width 6 height 12
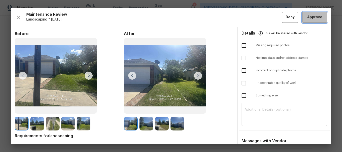
click at [316, 15] on span "Approve" at bounding box center [314, 17] width 15 height 6
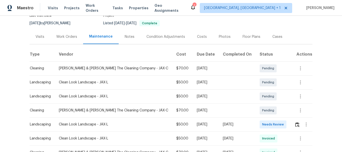
scroll to position [100, 0]
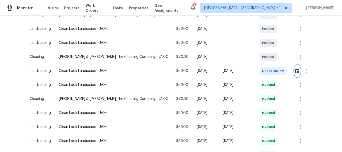
click at [296, 69] on img "button" at bounding box center [297, 71] width 4 height 5
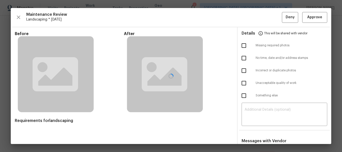
click at [315, 19] on div at bounding box center [171, 76] width 320 height 136
click at [314, 18] on div at bounding box center [171, 76] width 320 height 136
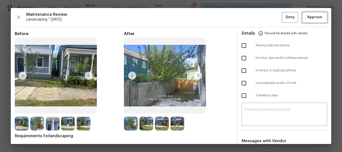
click at [314, 18] on span "Approve" at bounding box center [314, 17] width 15 height 6
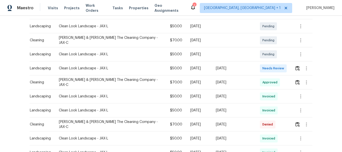
scroll to position [125, 0]
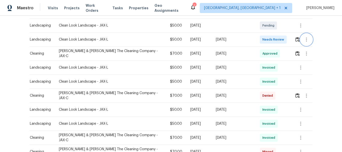
click at [300, 34] on button "button" at bounding box center [306, 40] width 12 height 12
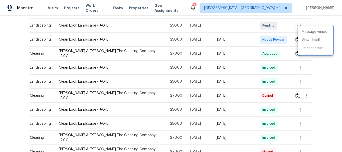
click at [293, 28] on div at bounding box center [171, 76] width 342 height 152
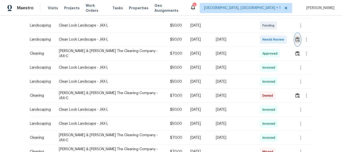
click at [295, 37] on img "button" at bounding box center [297, 39] width 4 height 5
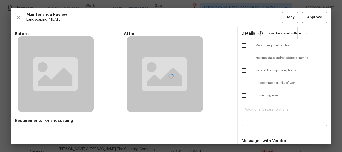
click at [294, 31] on span "This will be shared with vendor" at bounding box center [285, 33] width 43 height 12
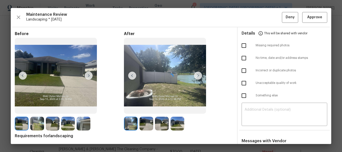
click at [313, 16] on div at bounding box center [171, 76] width 320 height 136
click at [313, 16] on span "Approve" at bounding box center [314, 17] width 15 height 6
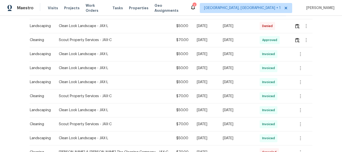
scroll to position [150, 0]
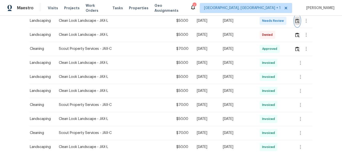
click at [296, 23] on img "button" at bounding box center [297, 21] width 4 height 5
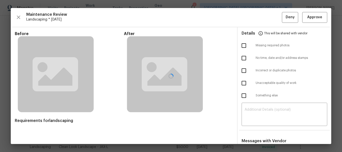
click at [314, 16] on div at bounding box center [171, 76] width 320 height 136
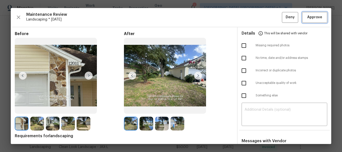
click at [313, 16] on span "Approve" at bounding box center [314, 17] width 15 height 6
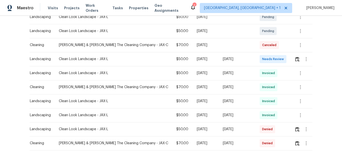
scroll to position [125, 0]
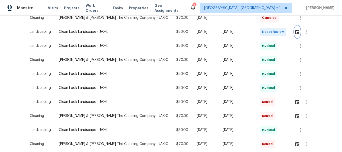
click at [295, 31] on img "button" at bounding box center [297, 32] width 4 height 5
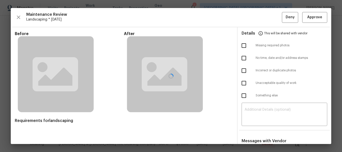
click at [312, 18] on div at bounding box center [171, 76] width 320 height 136
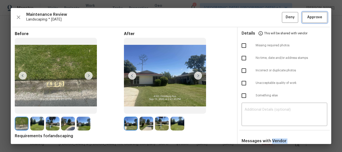
click at [313, 18] on span "Approve" at bounding box center [314, 17] width 15 height 6
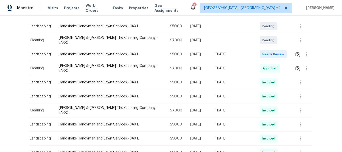
scroll to position [100, 0]
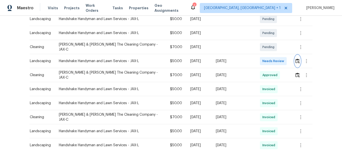
click at [295, 59] on img "button" at bounding box center [297, 61] width 4 height 5
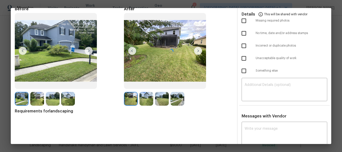
scroll to position [34, 0]
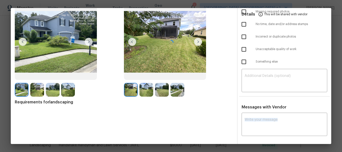
drag, startPoint x: 250, startPoint y: 108, endPoint x: 251, endPoint y: 111, distance: 3.2
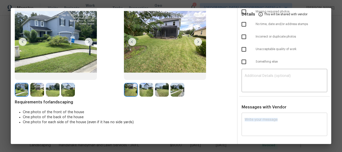
click at [251, 118] on textarea at bounding box center [285, 125] width 80 height 14
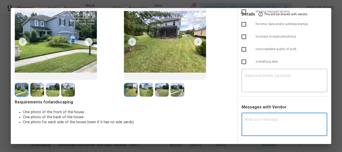
paste textarea "Maintenance Audit Team: Hello! Unfortunately, this landscaping visit completed …"
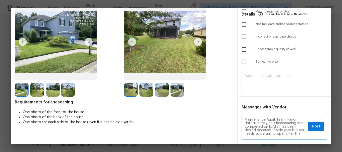
scroll to position [56, 0]
type textarea "Maintenance Audit Team: Hello! Unfortunately, this landscaping visit completed …"
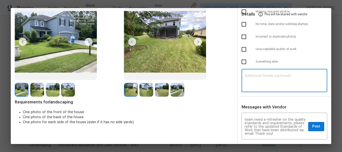
click at [262, 76] on textarea at bounding box center [285, 81] width 80 height 14
paste textarea "Maintenance Audit Team: Hello! Unfortunately, this landscaping visit completed …"
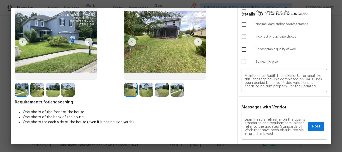
scroll to position [39, 0]
type textarea "Maintenance Audit Team: Hello! Unfortunately, this landscaping visit completed …"
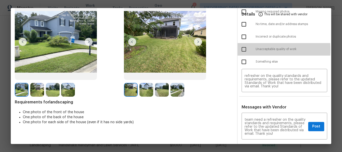
click at [242, 50] on input "checkbox" at bounding box center [244, 49] width 11 height 11
checkbox input "true"
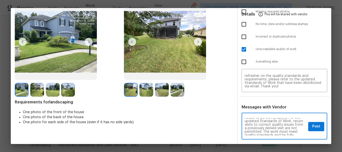
scroll to position [6, 0]
click at [259, 127] on textarea "Maintenance Audit Team: Hello! Unfortunately, this landscaping visit completed …" at bounding box center [276, 127] width 62 height 18
type textarea "Maintenance Audit Team: Hello! Unfortunately, this landscaping visit completed …"
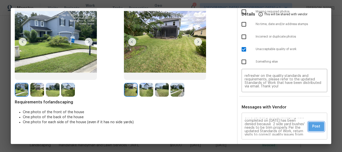
click at [312, 125] on span "Post" at bounding box center [316, 126] width 8 height 6
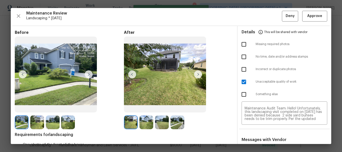
scroll to position [0, 0]
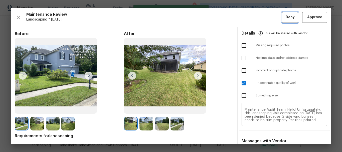
click at [286, 20] on span "Deny" at bounding box center [290, 17] width 9 height 6
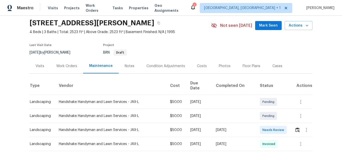
scroll to position [75, 0]
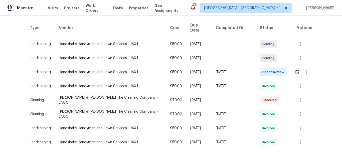
click at [291, 67] on td at bounding box center [302, 72] width 22 height 14
click at [295, 70] on img "button" at bounding box center [297, 72] width 4 height 5
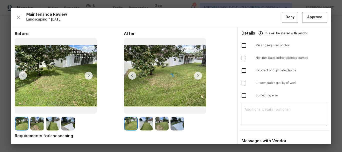
click at [311, 17] on div at bounding box center [171, 76] width 320 height 136
click at [311, 17] on span "Approve" at bounding box center [314, 17] width 15 height 6
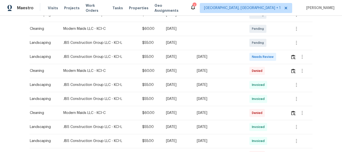
scroll to position [125, 0]
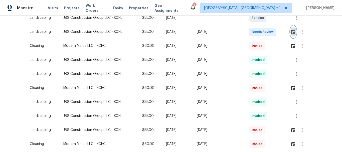
click at [291, 33] on img "button" at bounding box center [293, 32] width 4 height 5
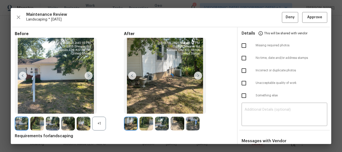
click at [315, 17] on div at bounding box center [171, 76] width 320 height 136
click at [315, 17] on span "Approve" at bounding box center [314, 17] width 15 height 6
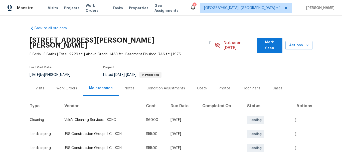
scroll to position [50, 0]
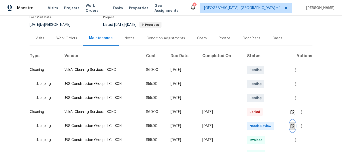
click at [290, 124] on img "button" at bounding box center [292, 126] width 4 height 5
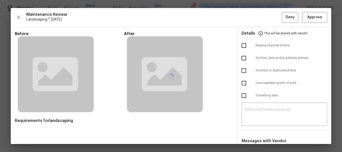
click at [314, 16] on div at bounding box center [171, 76] width 320 height 136
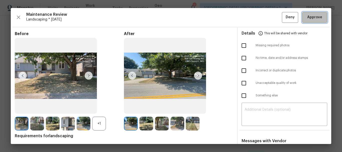
click at [314, 16] on span "Approve" at bounding box center [314, 17] width 15 height 6
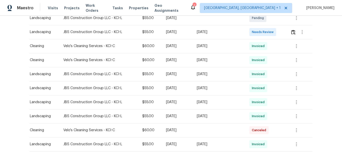
scroll to position [125, 0]
click at [290, 34] on button "button" at bounding box center [293, 32] width 6 height 12
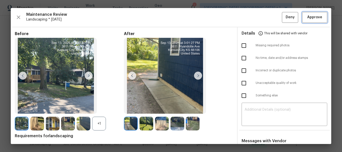
click at [315, 16] on span "Approve" at bounding box center [314, 17] width 15 height 6
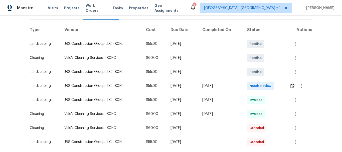
scroll to position [100, 0]
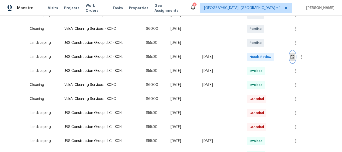
click at [293, 58] on img "button" at bounding box center [292, 57] width 4 height 5
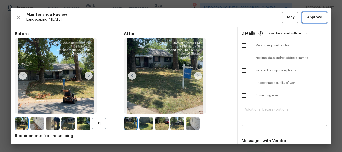
click at [311, 19] on span "Approve" at bounding box center [314, 17] width 15 height 6
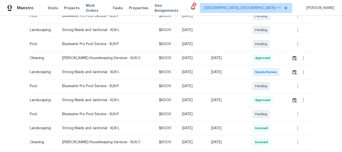
scroll to position [150, 0]
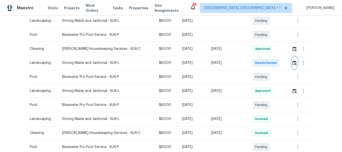
click at [292, 63] on img "button" at bounding box center [294, 63] width 4 height 5
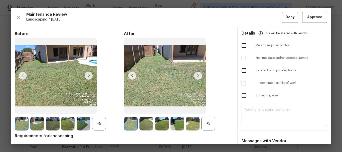
click at [313, 18] on div at bounding box center [171, 76] width 320 height 136
click at [313, 18] on span "Approve" at bounding box center [314, 17] width 15 height 6
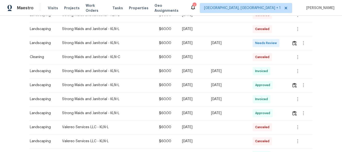
scroll to position [100, 0]
click at [293, 43] on img "button" at bounding box center [294, 43] width 4 height 5
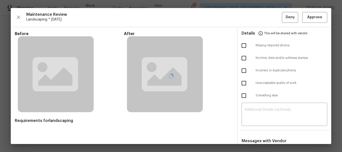
click at [255, 109] on div at bounding box center [171, 76] width 320 height 136
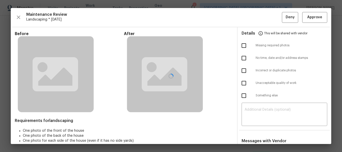
click at [255, 108] on div at bounding box center [171, 76] width 320 height 136
click at [255, 108] on textarea at bounding box center [285, 115] width 80 height 14
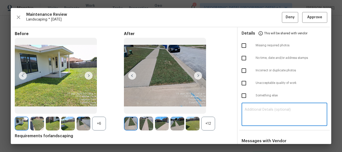
paste textarea "Maintenance Audit Team: Hello! Unfortunately, this landscaping visit completed …"
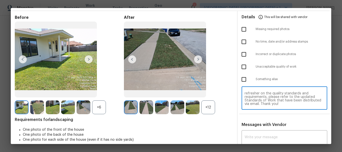
scroll to position [25, 0]
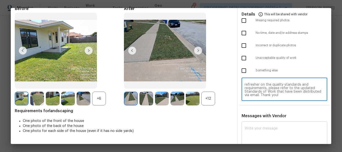
type textarea "Maintenance Audit Team: Hello! Unfortunately, this landscaping visit completed …"
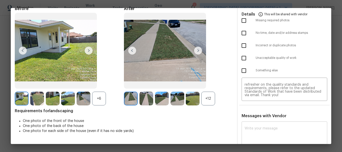
click at [255, 124] on div "x ​" at bounding box center [285, 134] width 86 height 22
paste textarea "Maintenance Audit Team: Hello! Unfortunately, this landscaping visit completed …"
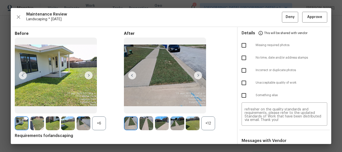
scroll to position [0, 0]
type textarea "Maintenance Audit Team: Hello! Unfortunately, this landscaping visit completed …"
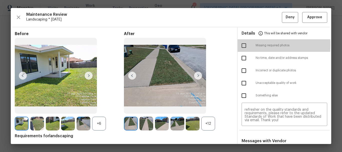
click at [243, 45] on input "checkbox" at bounding box center [244, 45] width 11 height 11
checkbox input "true"
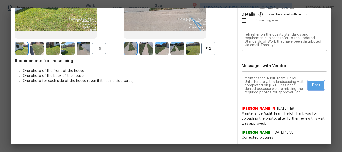
click at [312, 82] on button "Post" at bounding box center [316, 85] width 16 height 9
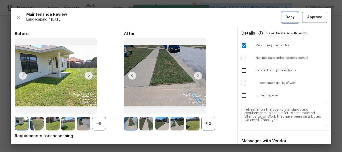
click at [288, 16] on span "Deny" at bounding box center [290, 17] width 9 height 6
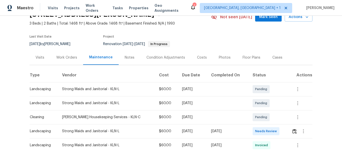
scroll to position [75, 0]
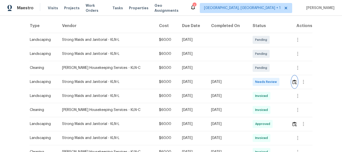
click at [292, 83] on img "button" at bounding box center [294, 82] width 4 height 5
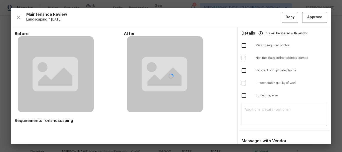
click at [314, 18] on div at bounding box center [171, 76] width 320 height 136
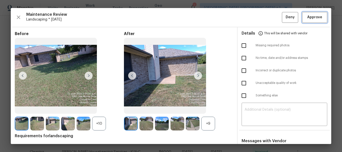
click at [314, 18] on span "Approve" at bounding box center [314, 17] width 15 height 6
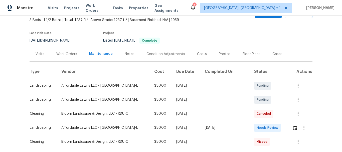
scroll to position [75, 0]
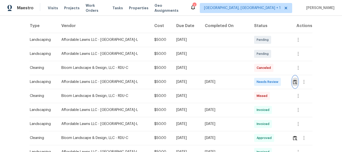
click at [293, 81] on img "button" at bounding box center [295, 82] width 4 height 5
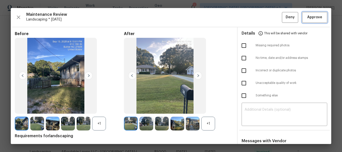
click at [309, 16] on span "Approve" at bounding box center [314, 17] width 15 height 6
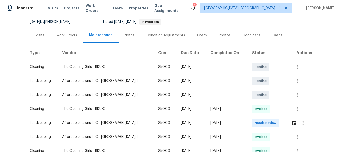
scroll to position [100, 0]
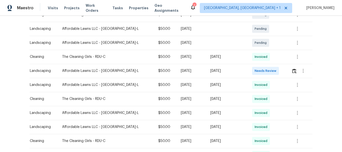
click at [297, 66] on div at bounding box center [303, 71] width 12 height 12
click at [292, 69] on img "button" at bounding box center [294, 71] width 4 height 5
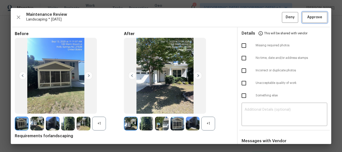
click at [311, 17] on span "Approve" at bounding box center [314, 17] width 15 height 6
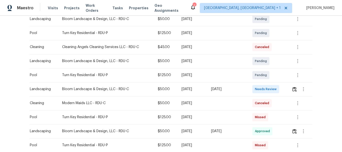
scroll to position [150, 0]
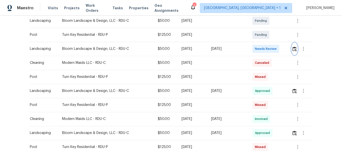
click at [294, 48] on img "button" at bounding box center [294, 49] width 4 height 5
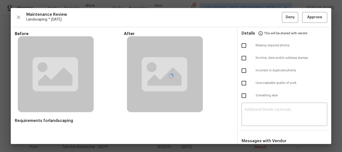
click at [314, 18] on div at bounding box center [171, 76] width 320 height 136
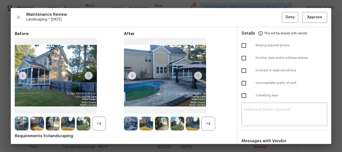
click at [314, 18] on div at bounding box center [171, 76] width 320 height 136
click at [314, 17] on span "Approve" at bounding box center [314, 17] width 15 height 6
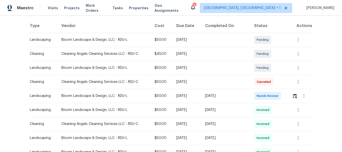
scroll to position [100, 0]
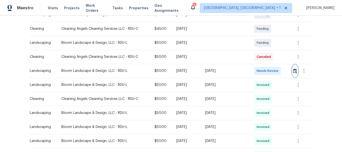
click at [294, 68] on button "button" at bounding box center [295, 71] width 6 height 12
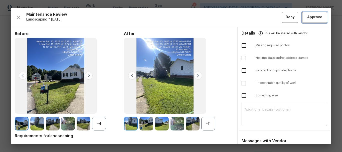
click at [313, 15] on span "Approve" at bounding box center [314, 17] width 15 height 6
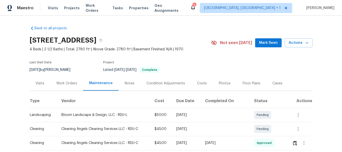
scroll to position [75, 0]
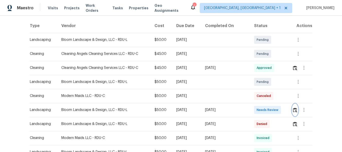
click at [294, 108] on img "button" at bounding box center [295, 110] width 4 height 5
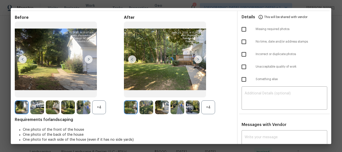
scroll to position [25, 0]
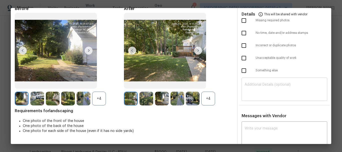
click at [276, 88] on textarea at bounding box center [285, 90] width 80 height 14
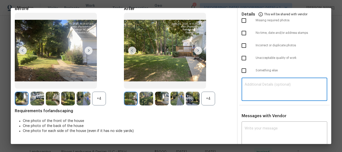
paste textarea "Maintenance Audit Team: Hello! Unfortunately, this landscaping visit completed …"
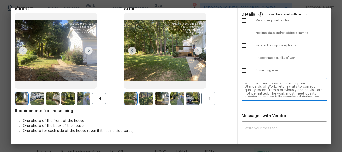
scroll to position [6, 0]
click at [305, 93] on textarea "Maintenance Audit Team: Hello! Unfortunately, this landscaping visit completed …" at bounding box center [285, 90] width 80 height 14
click at [284, 88] on textarea "Maintenance Audit Team: Hello! Unfortunately, this landscaping visit completed …" at bounding box center [285, 90] width 80 height 14
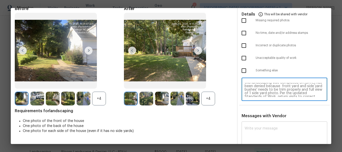
type textarea "Maintenance Audit Team: Hello! Unfortunately, this landscaping visit completed …"
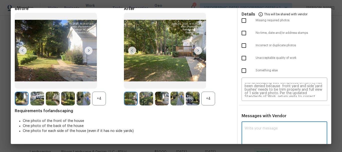
click at [280, 130] on textarea at bounding box center [285, 134] width 80 height 14
paste textarea "Maintenance Audit Team: Hello! Unfortunately, this landscaping visit completed …"
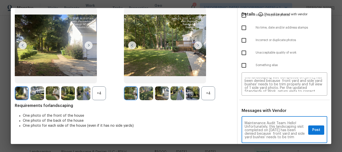
scroll to position [0, 0]
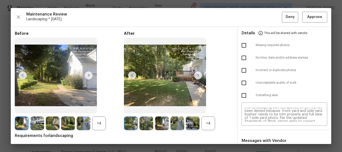
type textarea "Maintenance Audit Team: Hello! Unfortunately, this landscaping visit completed …"
click at [240, 46] on input "checkbox" at bounding box center [244, 45] width 11 height 11
checkbox input "true"
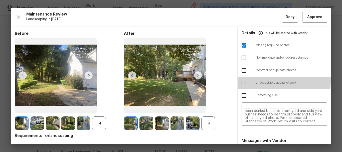
click at [241, 80] on input "checkbox" at bounding box center [244, 83] width 11 height 11
checkbox input "true"
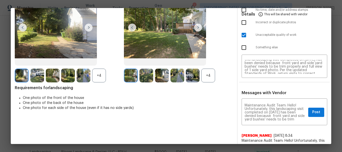
scroll to position [50, 0]
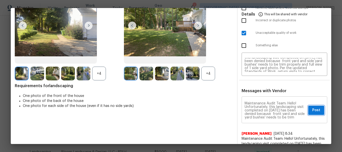
click at [312, 107] on span "Post" at bounding box center [316, 110] width 8 height 6
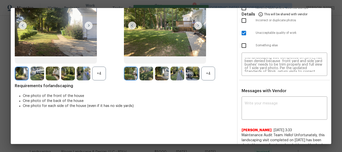
scroll to position [0, 0]
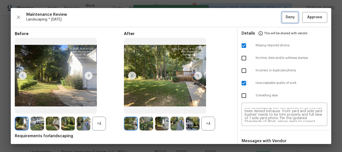
click at [282, 21] on button "Deny" at bounding box center [290, 17] width 16 height 11
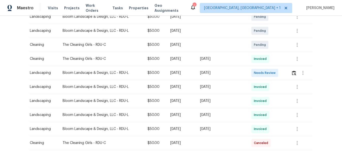
scroll to position [125, 0]
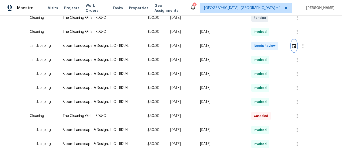
click at [291, 50] on button "button" at bounding box center [294, 46] width 6 height 12
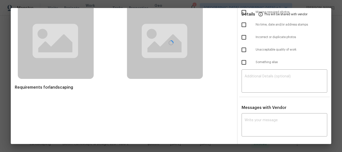
scroll to position [34, 0]
click at [267, 76] on div at bounding box center [171, 42] width 320 height 136
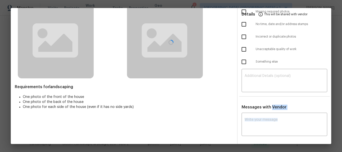
scroll to position [35, 0]
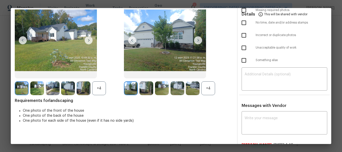
click at [267, 76] on textarea at bounding box center [285, 80] width 80 height 14
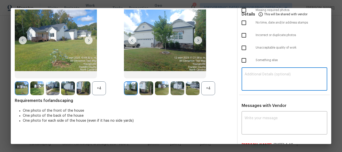
paste textarea "Maintenance Audit Team: Hello! Unfortunately, this landscaping visit completed …"
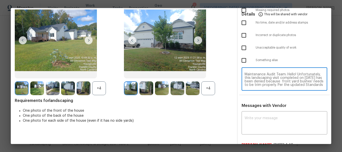
scroll to position [39, 0]
type textarea "Maintenance Audit Team: Hello! Unfortunately, this landscaping visit completed …"
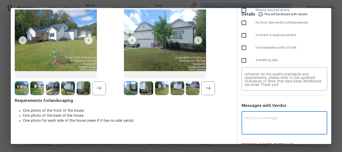
click at [265, 117] on textarea at bounding box center [285, 123] width 80 height 14
paste textarea "Maintenance Audit Team: Hello! Unfortunately, this landscaping visit completed …"
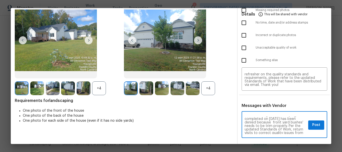
scroll to position [6, 0]
type textarea "Maintenance Audit Team: Hello! Unfortunately, this landscaping visit completed …"
click at [242, 44] on input "checkbox" at bounding box center [244, 48] width 11 height 11
checkbox input "true"
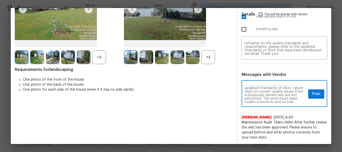
scroll to position [20, 0]
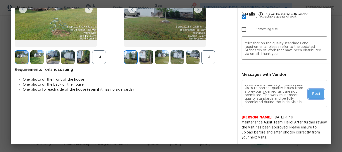
click at [312, 94] on span "Post" at bounding box center [316, 94] width 8 height 6
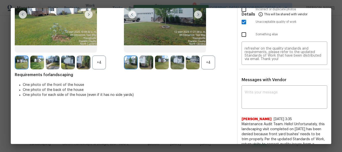
scroll to position [0, 0]
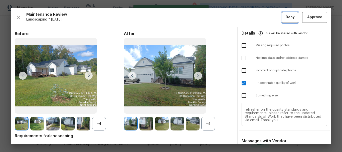
click at [287, 17] on span "Deny" at bounding box center [290, 17] width 9 height 6
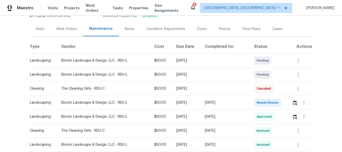
scroll to position [75, 0]
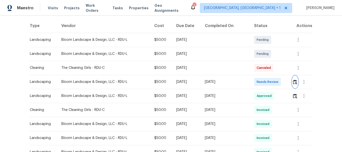
click at [294, 82] on img "button" at bounding box center [295, 82] width 4 height 5
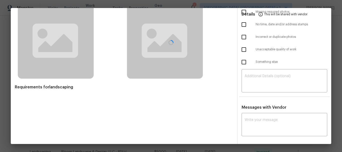
scroll to position [34, 0]
click at [263, 77] on div at bounding box center [171, 42] width 320 height 136
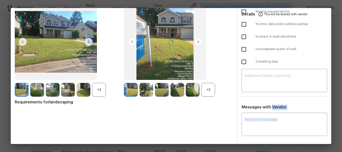
click at [263, 77] on div at bounding box center [171, 42] width 320 height 136
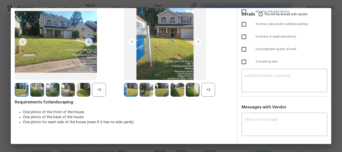
scroll to position [35, 0]
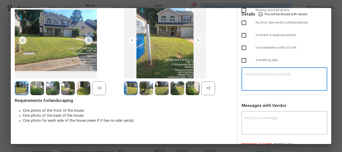
click at [261, 73] on textarea at bounding box center [285, 80] width 80 height 14
paste textarea "Maintenance Audit Team: Hello! Unfortunately, this landscaping visit completed …"
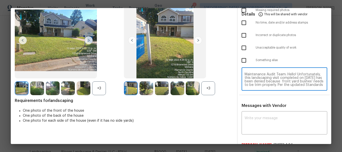
scroll to position [39, 0]
type textarea "Maintenance Audit Team: Hello! Unfortunately, this landscaping visit completed …"
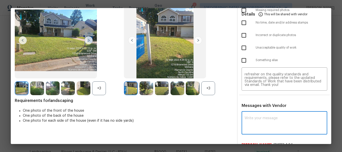
click at [258, 125] on textarea at bounding box center [285, 123] width 80 height 14
paste textarea "Maintenance Audit Team: Hello! Unfortunately, this landscaping visit completed …"
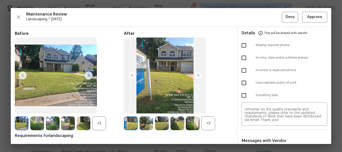
scroll to position [0, 0]
type textarea "Maintenance Audit Team: Hello! Unfortunately, this landscaping visit completed …"
click at [243, 83] on input "checkbox" at bounding box center [244, 83] width 11 height 11
checkbox input "true"
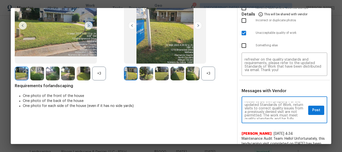
scroll to position [6, 0]
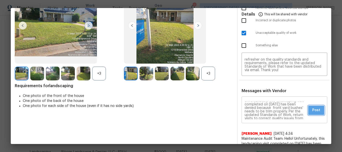
click at [318, 111] on button "Post" at bounding box center [316, 110] width 16 height 9
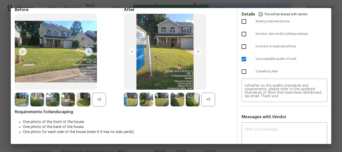
scroll to position [0, 0]
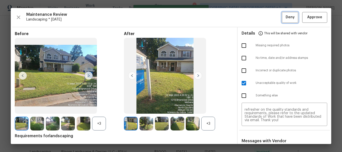
click at [288, 21] on button "Deny" at bounding box center [290, 17] width 16 height 11
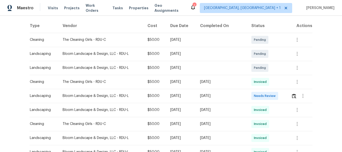
scroll to position [125, 0]
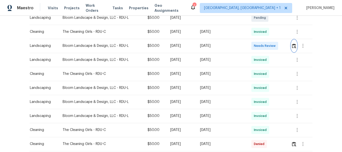
click at [294, 42] on button "button" at bounding box center [294, 46] width 6 height 12
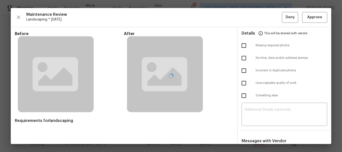
click at [309, 17] on div at bounding box center [171, 76] width 320 height 136
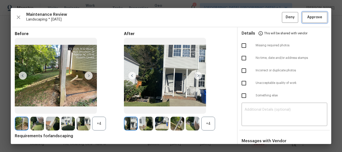
click at [309, 17] on span "Approve" at bounding box center [314, 17] width 15 height 6
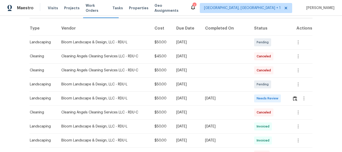
scroll to position [100, 0]
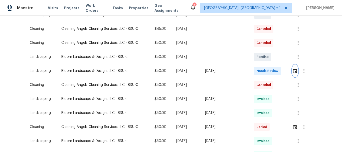
click at [293, 70] on img "button" at bounding box center [295, 71] width 4 height 5
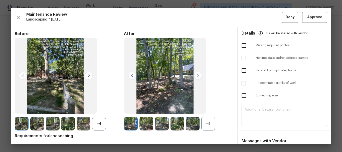
click at [259, 110] on div at bounding box center [171, 76] width 320 height 136
click at [259, 109] on textarea at bounding box center [285, 115] width 80 height 14
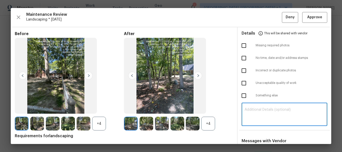
paste textarea "Maintenance Audit Team: Hello! Unfortunately, this landscaping visit completed …"
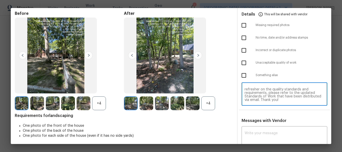
scroll to position [50, 0]
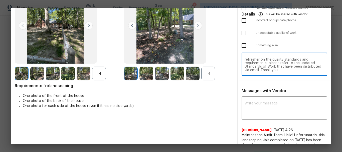
type textarea "Maintenance Audit Team: Hello! Unfortunately, this landscaping visit completed …"
click at [259, 109] on textarea at bounding box center [285, 109] width 80 height 14
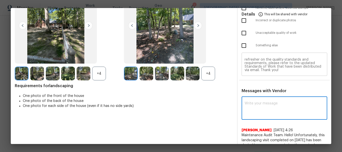
paste textarea "Maintenance Audit Team: Hello! Unfortunately, this landscaping visit completed …"
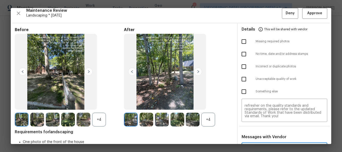
scroll to position [0, 0]
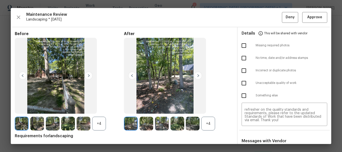
type textarea "Maintenance Audit Team: Hello! Unfortunately, this landscaping visit completed …"
click at [239, 82] on input "checkbox" at bounding box center [244, 83] width 11 height 11
checkbox input "true"
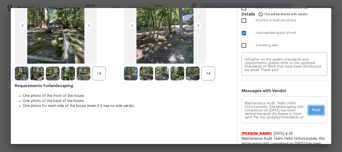
click at [312, 112] on span "Post" at bounding box center [316, 110] width 8 height 6
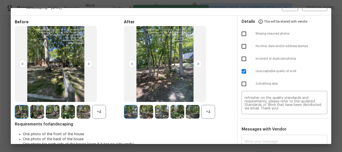
scroll to position [0, 0]
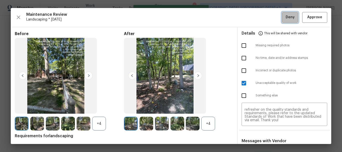
click at [282, 17] on button "Deny" at bounding box center [290, 17] width 16 height 11
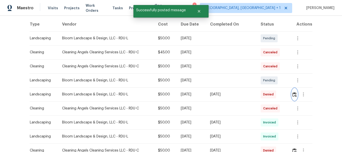
scroll to position [75, 0]
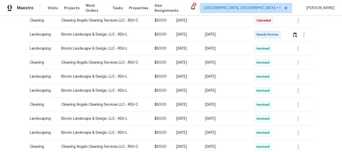
scroll to position [125, 0]
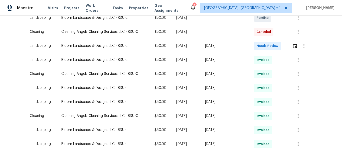
click at [293, 52] on div at bounding box center [302, 46] width 20 height 12
click at [293, 46] on img "button" at bounding box center [295, 46] width 4 height 5
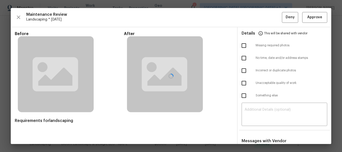
click at [311, 20] on div at bounding box center [171, 76] width 320 height 136
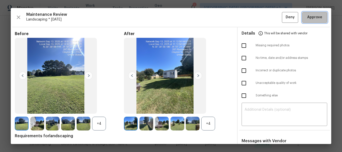
click at [311, 20] on span "Approve" at bounding box center [314, 17] width 15 height 6
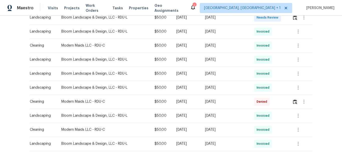
scroll to position [125, 0]
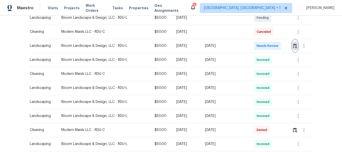
click at [293, 44] on img "button" at bounding box center [295, 46] width 4 height 5
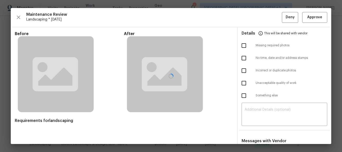
click at [306, 17] on div at bounding box center [171, 76] width 320 height 136
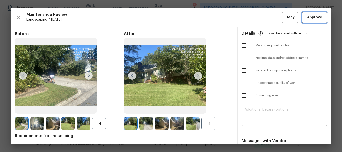
click at [307, 17] on span "Approve" at bounding box center [314, 17] width 15 height 6
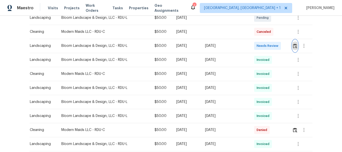
click at [293, 46] on img "button" at bounding box center [295, 46] width 4 height 5
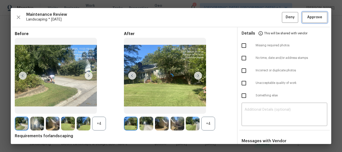
click at [307, 20] on span "Approve" at bounding box center [314, 17] width 15 height 6
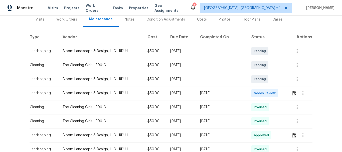
scroll to position [75, 0]
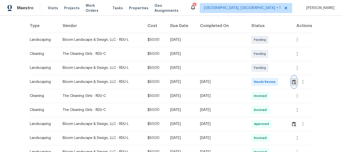
click at [294, 80] on img "button" at bounding box center [294, 82] width 4 height 5
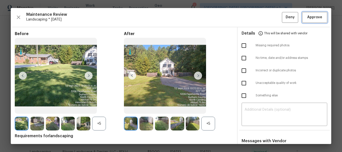
click at [309, 14] on button "Approve" at bounding box center [314, 17] width 25 height 11
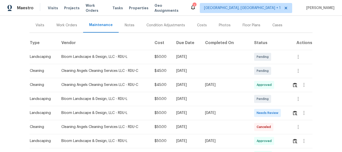
scroll to position [59, 0]
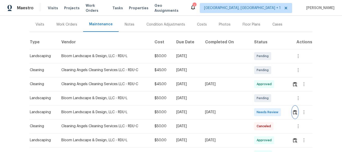
click at [293, 110] on img "button" at bounding box center [295, 112] width 4 height 5
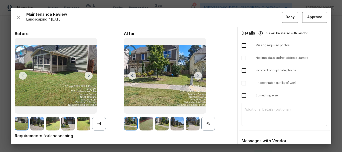
click at [274, 103] on div at bounding box center [171, 76] width 320 height 136
click at [272, 106] on div "​" at bounding box center [285, 115] width 86 height 22
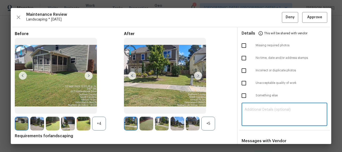
paste textarea "Maintenance Audit Team: Hello! Unfortunately, this landscaping visit completed …"
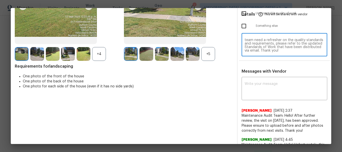
scroll to position [74, 0]
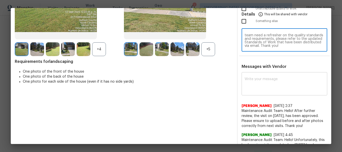
type textarea "Maintenance Audit Team: Hello! Unfortunately, this landscaping visit completed …"
click at [271, 85] on textarea at bounding box center [285, 84] width 80 height 14
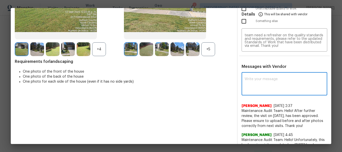
paste textarea "Maintenance Audit Team: Hello! Unfortunately, this landscaping visit completed …"
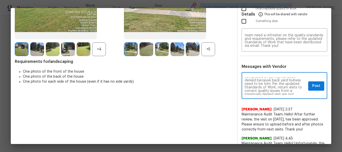
scroll to position [6, 0]
click at [257, 87] on textarea "Maintenance Audit Team: Hello! Unfortunately, this landscaping visit completed …" at bounding box center [276, 86] width 62 height 18
type textarea "Maintenance Audit Team: Hello! Unfortunately, this landscaping visit completed …"
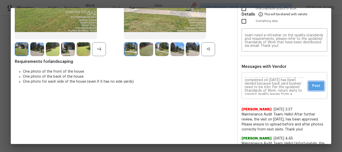
click at [312, 89] on span "Post" at bounding box center [316, 86] width 8 height 6
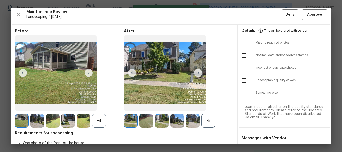
scroll to position [3, 0]
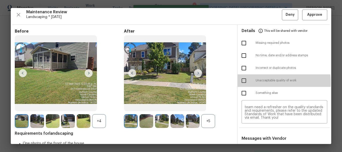
click at [242, 82] on input "checkbox" at bounding box center [244, 80] width 11 height 11
checkbox input "true"
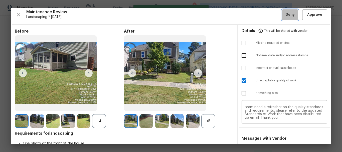
click at [282, 16] on button "Deny" at bounding box center [290, 15] width 16 height 11
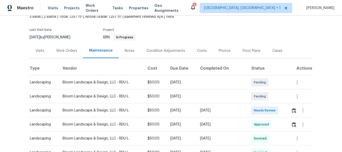
scroll to position [75, 0]
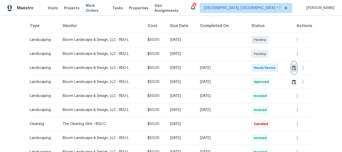
click at [294, 66] on img "button" at bounding box center [294, 68] width 4 height 5
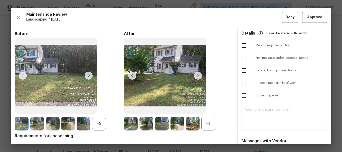
click at [309, 19] on div at bounding box center [171, 76] width 320 height 136
click at [309, 19] on span "Approve" at bounding box center [314, 17] width 15 height 6
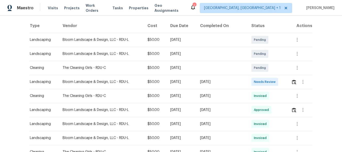
scroll to position [100, 0]
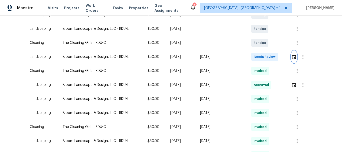
click at [293, 55] on img "button" at bounding box center [294, 57] width 4 height 5
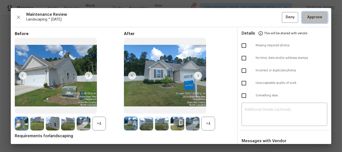
click at [310, 18] on span "Approve" at bounding box center [314, 17] width 15 height 6
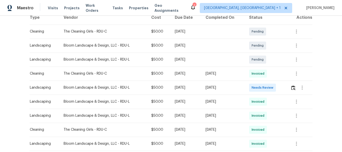
scroll to position [100, 0]
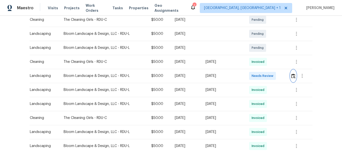
click at [294, 74] on img "button" at bounding box center [293, 76] width 4 height 5
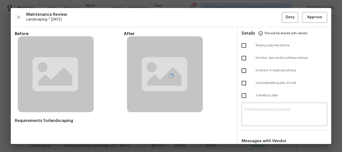
click at [311, 17] on div at bounding box center [171, 76] width 320 height 136
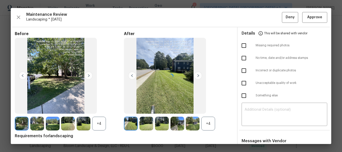
click at [311, 17] on div at bounding box center [171, 76] width 320 height 136
click at [311, 17] on span "Approve" at bounding box center [314, 17] width 15 height 6
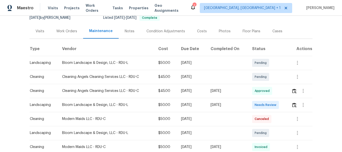
scroll to position [100, 0]
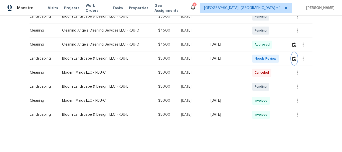
click at [294, 59] on img "button" at bounding box center [294, 58] width 4 height 5
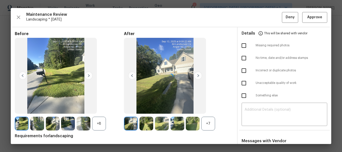
click at [308, 16] on div at bounding box center [171, 76] width 320 height 136
click at [308, 16] on span "Approve" at bounding box center [314, 17] width 15 height 6
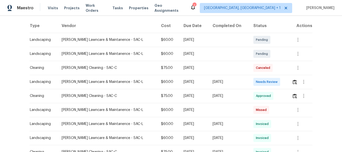
scroll to position [100, 0]
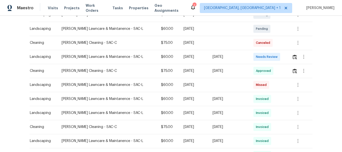
click at [292, 51] on td at bounding box center [300, 57] width 25 height 14
click at [298, 62] on div at bounding box center [304, 57] width 12 height 12
click at [295, 58] on button "button" at bounding box center [295, 57] width 6 height 12
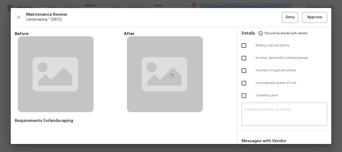
click at [259, 110] on div at bounding box center [171, 76] width 320 height 136
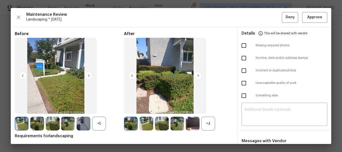
click at [258, 108] on div at bounding box center [171, 76] width 320 height 136
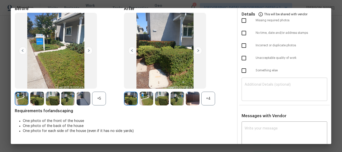
click at [256, 82] on div "​" at bounding box center [285, 90] width 86 height 22
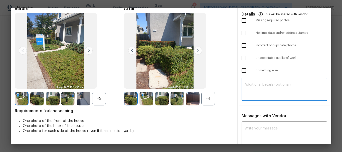
paste textarea "Maintenance Audit Team: Hello! Unfortunately this landscaping visit completed o…"
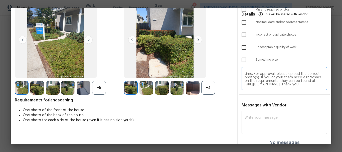
scroll to position [41, 0]
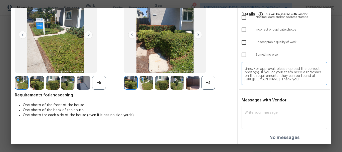
type textarea "Maintenance Audit Team: Hello! Unfortunately this landscaping visit completed o…"
click at [256, 110] on div "x ​" at bounding box center [285, 118] width 86 height 22
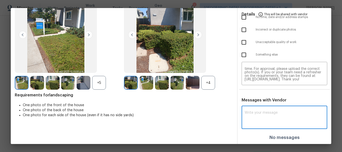
paste textarea "Maintenance Audit Team: Hello! Unfortunately this landscaping visit completed o…"
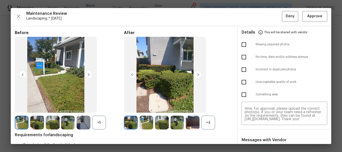
scroll to position [0, 0]
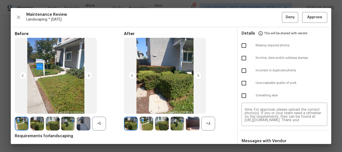
type textarea "Maintenance Audit Team: Hello! Unfortunately this landscaping visit completed o…"
click at [239, 69] on input "checkbox" at bounding box center [244, 70] width 11 height 11
checkbox input "true"
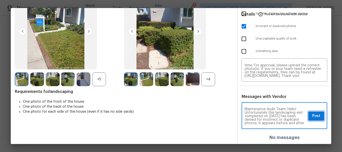
click at [312, 116] on span "Post" at bounding box center [316, 116] width 8 height 6
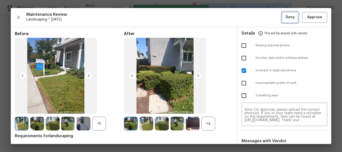
click at [285, 21] on button "Deny" at bounding box center [290, 17] width 16 height 11
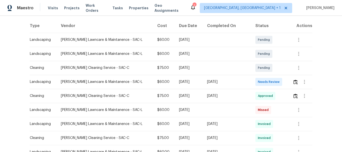
scroll to position [125, 0]
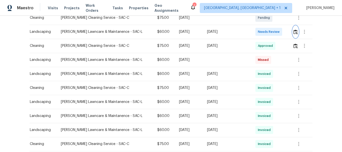
click at [293, 30] on img "button" at bounding box center [295, 32] width 4 height 5
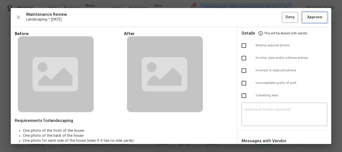
click at [310, 18] on span "Approve" at bounding box center [314, 17] width 15 height 6
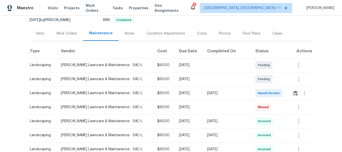
scroll to position [50, 0]
click at [293, 91] on img "button" at bounding box center [295, 93] width 4 height 5
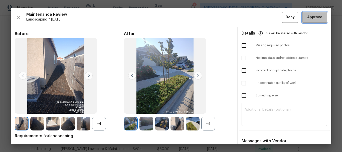
click at [312, 17] on span "Approve" at bounding box center [314, 17] width 15 height 6
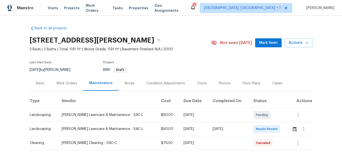
scroll to position [75, 0]
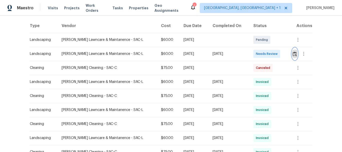
click at [293, 52] on img "button" at bounding box center [295, 54] width 4 height 5
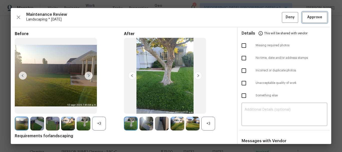
click at [314, 21] on button "Approve" at bounding box center [314, 17] width 25 height 11
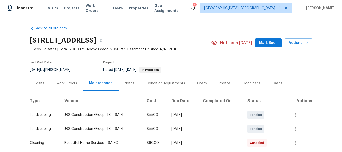
scroll to position [50, 0]
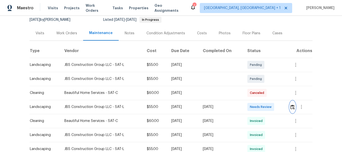
click at [290, 105] on img "button" at bounding box center [292, 107] width 4 height 5
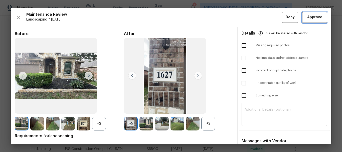
click at [310, 17] on span "Approve" at bounding box center [314, 17] width 15 height 6
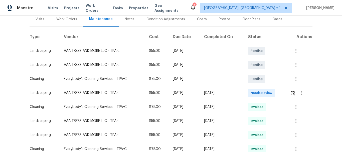
scroll to position [75, 0]
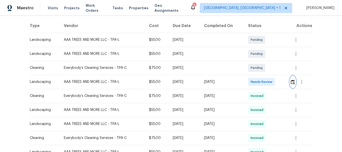
click at [292, 83] on img "button" at bounding box center [293, 82] width 4 height 5
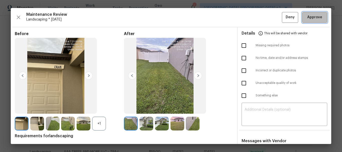
click at [311, 15] on span "Approve" at bounding box center [314, 17] width 15 height 6
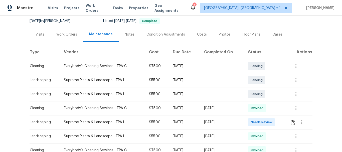
scroll to position [50, 0]
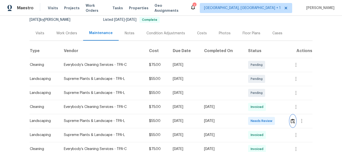
click at [290, 117] on button "button" at bounding box center [293, 121] width 6 height 12
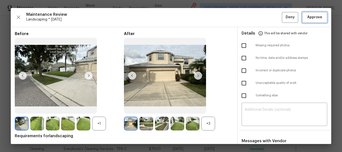
click at [313, 17] on span "Approve" at bounding box center [314, 17] width 15 height 6
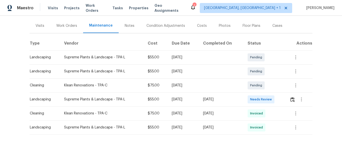
scroll to position [74, 0]
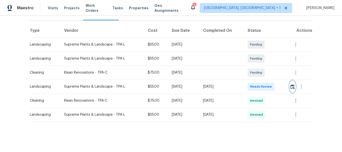
click at [292, 84] on img "button" at bounding box center [292, 86] width 4 height 5
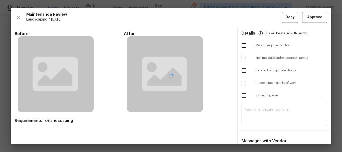
click at [311, 19] on div at bounding box center [171, 76] width 320 height 136
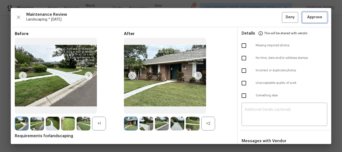
click at [311, 19] on span "Approve" at bounding box center [314, 17] width 15 height 6
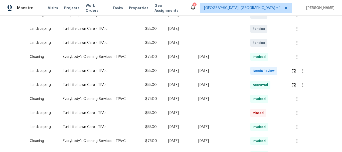
scroll to position [125, 0]
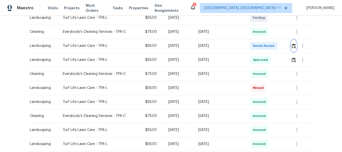
click at [294, 44] on img "button" at bounding box center [294, 46] width 4 height 5
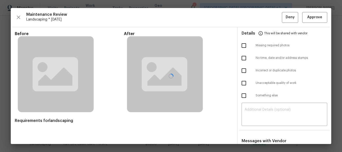
click at [316, 15] on div at bounding box center [171, 76] width 320 height 136
click at [315, 16] on div at bounding box center [171, 76] width 320 height 136
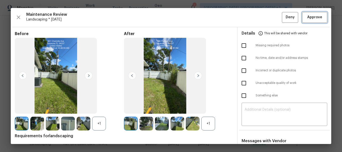
click at [314, 16] on span "Approve" at bounding box center [314, 17] width 15 height 6
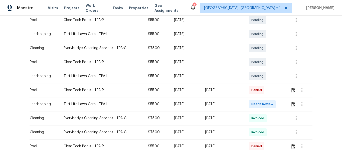
scroll to position [125, 0]
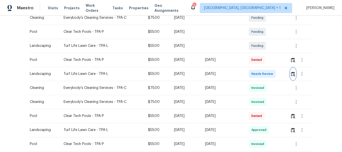
click at [293, 75] on img "button" at bounding box center [293, 74] width 4 height 5
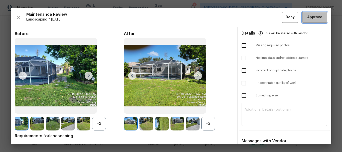
click at [314, 16] on span "Approve" at bounding box center [314, 17] width 15 height 6
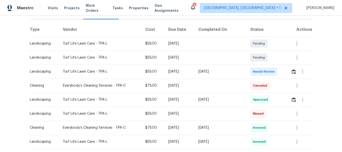
scroll to position [75, 0]
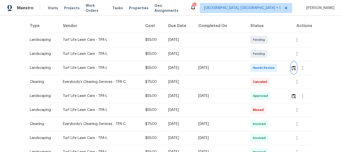
click at [292, 66] on img "button" at bounding box center [294, 68] width 4 height 5
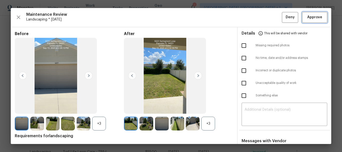
click at [313, 17] on span "Approve" at bounding box center [314, 17] width 15 height 6
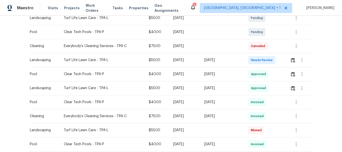
scroll to position [125, 0]
click at [294, 58] on img "button" at bounding box center [293, 60] width 4 height 5
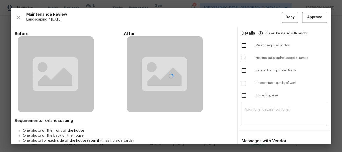
click at [309, 17] on div at bounding box center [171, 76] width 320 height 136
click at [310, 14] on div at bounding box center [171, 76] width 320 height 136
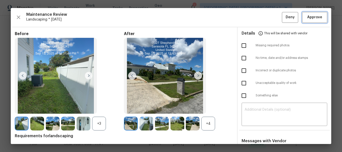
click at [308, 17] on span "Approve" at bounding box center [314, 17] width 15 height 6
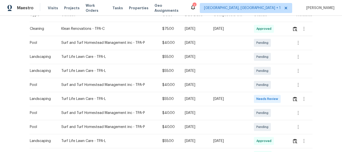
scroll to position [100, 0]
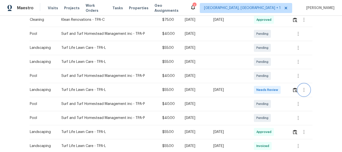
click at [299, 86] on button "button" at bounding box center [304, 90] width 12 height 12
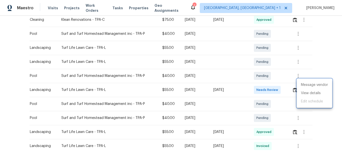
click at [293, 85] on div at bounding box center [171, 76] width 342 height 152
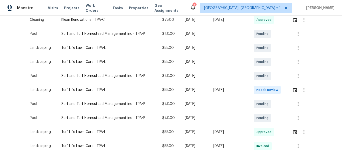
click at [293, 85] on div "Message vendor View details Edit schedule" at bounding box center [171, 76] width 342 height 152
click at [293, 88] on img "button" at bounding box center [295, 90] width 4 height 5
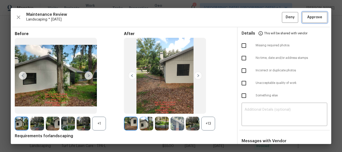
click at [316, 16] on span "Approve" at bounding box center [314, 17] width 15 height 6
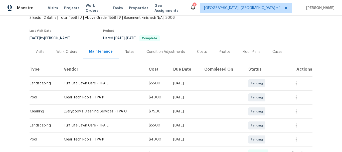
scroll to position [75, 0]
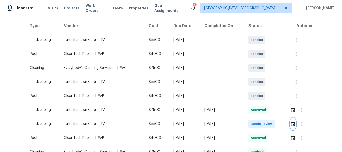
click at [291, 122] on img "button" at bounding box center [293, 124] width 4 height 5
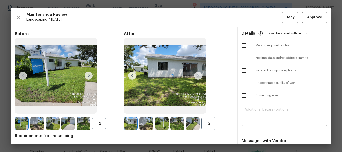
click at [266, 111] on div at bounding box center [171, 76] width 320 height 136
click at [265, 110] on textarea at bounding box center [285, 115] width 80 height 14
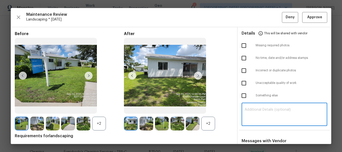
paste textarea "Maintenance Audit Team: Hello! Unfortunately this landscaping visit completed o…"
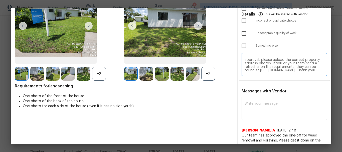
scroll to position [50, 0]
type textarea "Maintenance Audit Team: Hello! Unfortunately this landscaping visit completed o…"
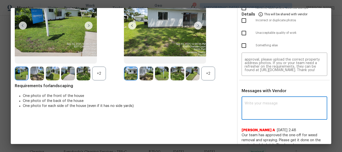
click at [264, 107] on textarea at bounding box center [285, 109] width 80 height 14
paste textarea "Maintenance Audit Team: Hello! Unfortunately this landscaping visit completed o…"
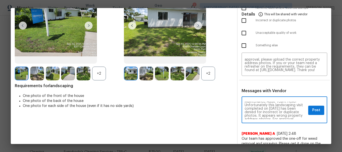
scroll to position [0, 0]
type textarea "Maintenance Audit Team: Hello! Unfortunately this landscaping visit completed o…"
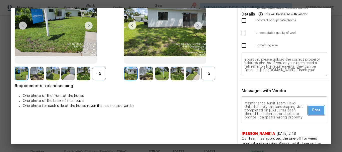
click at [316, 111] on span "Post" at bounding box center [316, 110] width 8 height 6
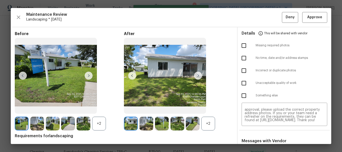
click at [242, 67] on input "checkbox" at bounding box center [244, 70] width 11 height 11
checkbox input "true"
click at [286, 18] on span "Deny" at bounding box center [290, 17] width 9 height 6
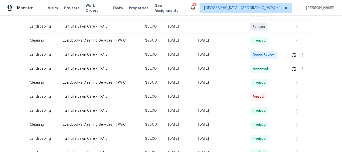
scroll to position [150, 0]
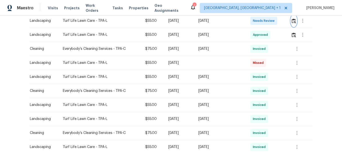
click at [293, 21] on img "button" at bounding box center [294, 21] width 4 height 5
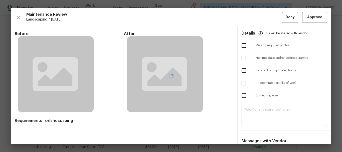
click at [309, 18] on div at bounding box center [171, 76] width 320 height 136
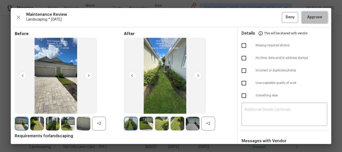
click at [309, 18] on span "Approve" at bounding box center [314, 17] width 15 height 6
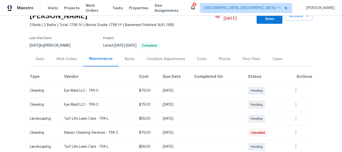
scroll to position [75, 0]
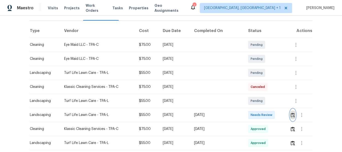
click at [292, 113] on img "button" at bounding box center [293, 115] width 4 height 5
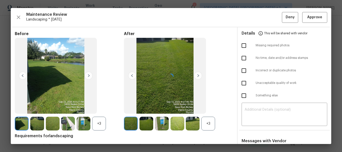
click at [306, 15] on div at bounding box center [171, 76] width 320 height 136
click at [307, 18] on span "Approve" at bounding box center [314, 17] width 15 height 6
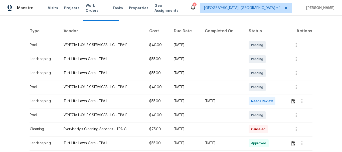
scroll to position [75, 0]
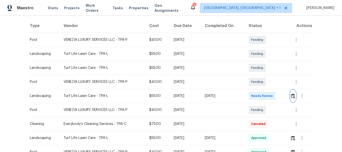
click at [291, 97] on img "button" at bounding box center [293, 96] width 4 height 5
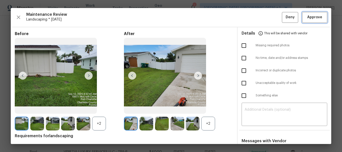
click at [307, 20] on span "Approve" at bounding box center [314, 17] width 15 height 6
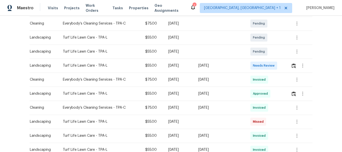
scroll to position [100, 0]
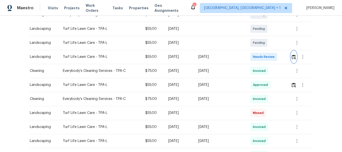
click at [292, 57] on img "button" at bounding box center [294, 57] width 4 height 5
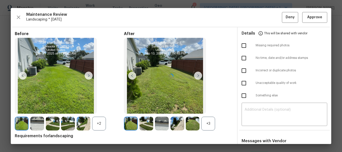
click at [263, 107] on div at bounding box center [171, 76] width 320 height 136
click at [263, 107] on div "​" at bounding box center [285, 115] width 86 height 22
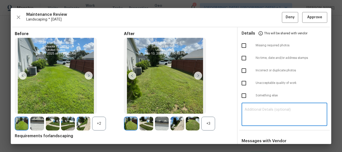
paste textarea "Maintenance Audit Team: Hello! Unfortunately, this landscaping visit completed …"
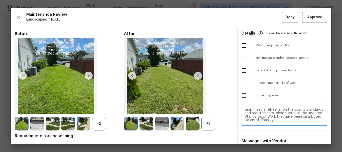
scroll to position [25, 0]
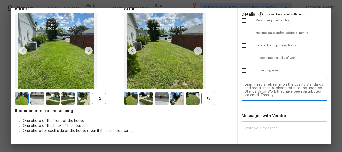
type textarea "Maintenance Audit Team: Hello! Unfortunately, this landscaping visit completed …"
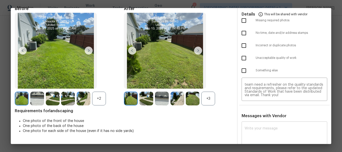
click at [259, 123] on div "x ​" at bounding box center [285, 134] width 86 height 22
paste textarea "Maintenance Audit Team: Hello! Unfortunately, this landscaping visit completed …"
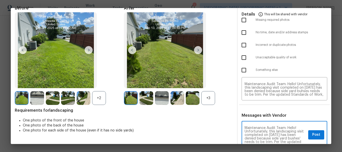
scroll to position [25, 0]
type textarea "Maintenance Audit Team: Hello! Unfortunately, this landscaping visit completed …"
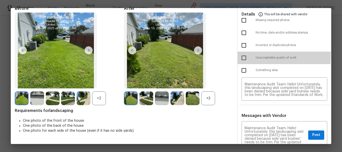
click at [240, 56] on input "checkbox" at bounding box center [244, 58] width 11 height 11
checkbox input "true"
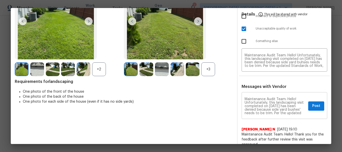
scroll to position [75, 0]
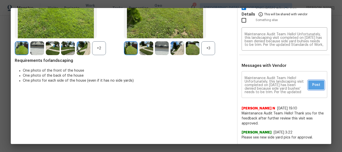
click at [312, 86] on span "Post" at bounding box center [316, 85] width 8 height 6
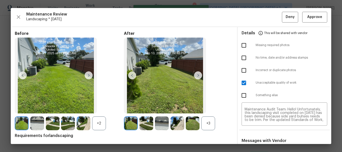
scroll to position [0, 0]
click at [287, 15] on span "Deny" at bounding box center [290, 17] width 9 height 6
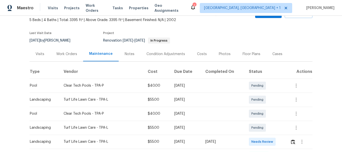
scroll to position [75, 0]
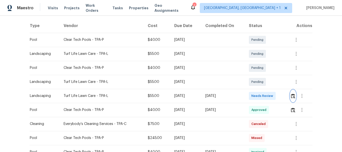
click at [294, 92] on button "button" at bounding box center [293, 96] width 6 height 12
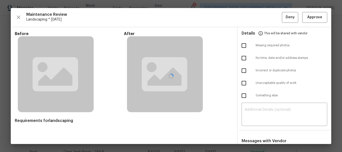
click at [309, 17] on div at bounding box center [171, 76] width 320 height 136
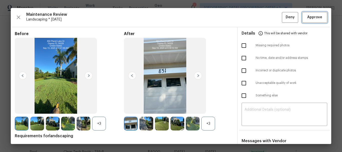
click at [309, 17] on span "Approve" at bounding box center [314, 17] width 15 height 6
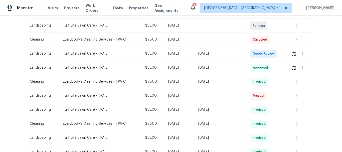
scroll to position [100, 0]
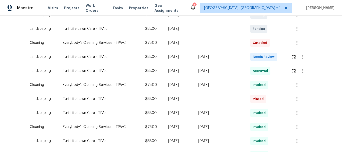
click at [280, 59] on td "Needs Review" at bounding box center [266, 57] width 40 height 14
click at [292, 56] on img "button" at bounding box center [294, 57] width 4 height 5
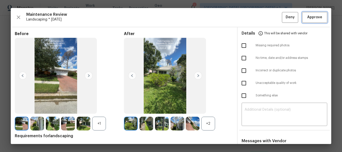
click at [310, 16] on span "Approve" at bounding box center [314, 17] width 15 height 6
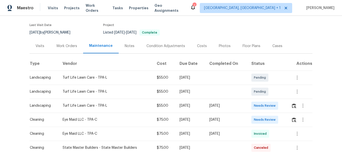
scroll to position [75, 0]
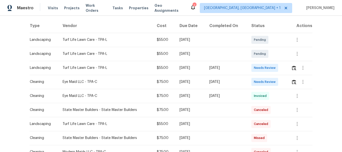
click at [288, 67] on td at bounding box center [299, 68] width 25 height 14
click at [295, 71] on button "button" at bounding box center [294, 68] width 6 height 12
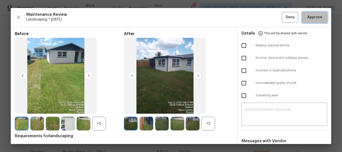
click at [308, 20] on span "Approve" at bounding box center [314, 17] width 15 height 6
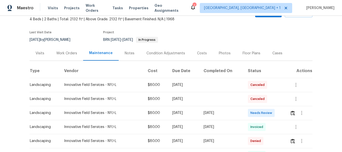
scroll to position [75, 0]
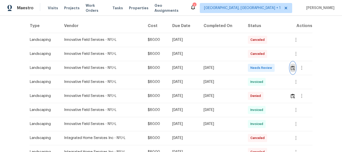
click at [292, 66] on img "button" at bounding box center [293, 68] width 4 height 5
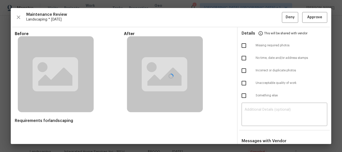
click at [249, 105] on div at bounding box center [171, 76] width 320 height 136
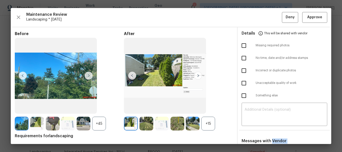
click at [249, 105] on div at bounding box center [171, 76] width 320 height 136
drag, startPoint x: 249, startPoint y: 105, endPoint x: 249, endPoint y: 108, distance: 2.5
click at [249, 105] on div at bounding box center [171, 76] width 320 height 136
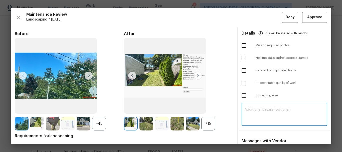
click at [249, 109] on textarea at bounding box center [285, 115] width 80 height 14
paste textarea "Maintenance Audit Team: Hello! Unfortunately, this landscaping visit completed …"
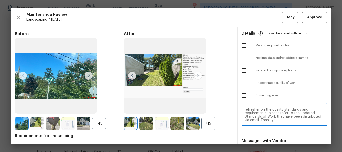
scroll to position [50, 0]
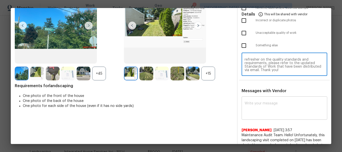
type textarea "Maintenance Audit Team: Hello! Unfortunately, this landscaping visit completed …"
click at [255, 108] on textarea at bounding box center [285, 109] width 80 height 14
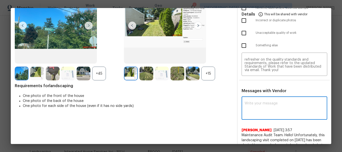
paste textarea "Maintenance Audit Team: Hello! Unfortunately, this landscaping visit completed …"
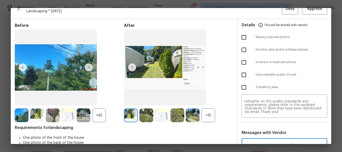
scroll to position [0, 0]
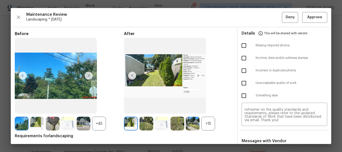
type textarea "Maintenance Audit Team: Hello! Unfortunately, this landscaping visit completed …"
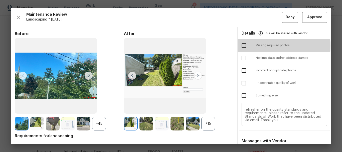
click at [243, 46] on input "checkbox" at bounding box center [244, 45] width 11 height 11
checkbox input "true"
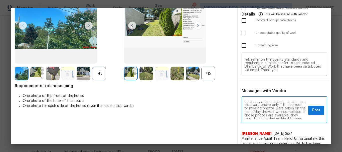
scroll to position [10, 0]
click at [314, 108] on span "Post" at bounding box center [316, 110] width 8 height 6
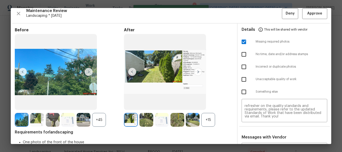
scroll to position [0, 0]
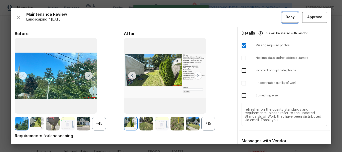
click at [286, 19] on span "Deny" at bounding box center [290, 17] width 9 height 6
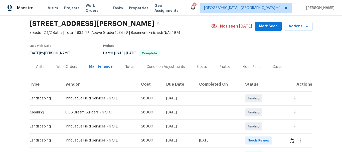
scroll to position [74, 0]
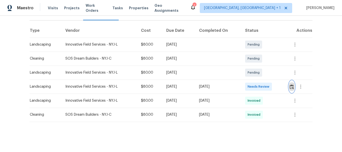
click at [292, 84] on img "button" at bounding box center [292, 86] width 4 height 5
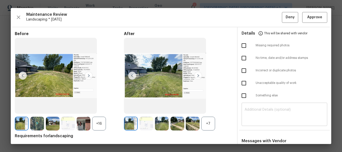
click at [271, 108] on textarea at bounding box center [285, 115] width 80 height 14
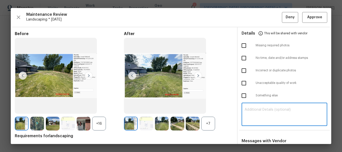
paste textarea "Maintenance Audit Team: Hello! Unfortunately, this landscaping visit completed …"
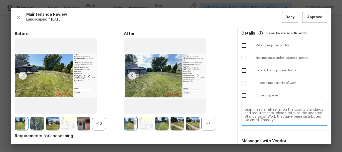
scroll to position [25, 0]
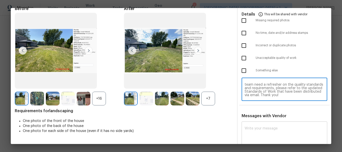
type textarea "Maintenance Audit Team: Hello! Unfortunately, this landscaping visit completed …"
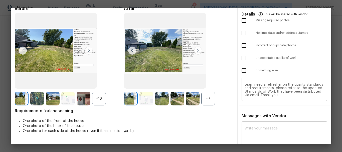
click at [267, 126] on div "x ​" at bounding box center [285, 134] width 86 height 22
paste textarea "Maintenance Audit Team: Hello! Unfortunately, this landscaping visit completed …"
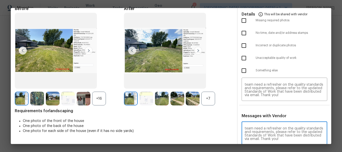
scroll to position [25, 0]
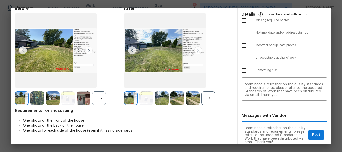
type textarea "Maintenance Audit Team: Hello! Unfortunately, this landscaping visit completed …"
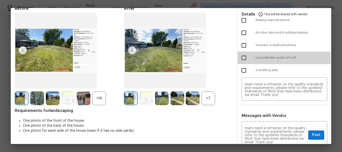
click at [245, 59] on input "checkbox" at bounding box center [244, 58] width 11 height 11
checkbox input "true"
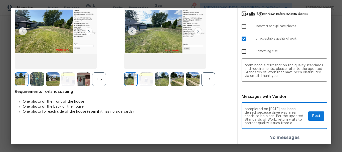
scroll to position [10, 0]
click at [312, 115] on span "Post" at bounding box center [316, 116] width 8 height 6
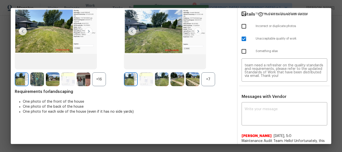
scroll to position [0, 0]
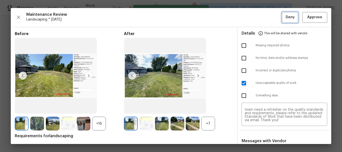
click at [289, 16] on span "Deny" at bounding box center [290, 17] width 9 height 6
